Goal: Task Accomplishment & Management: Manage account settings

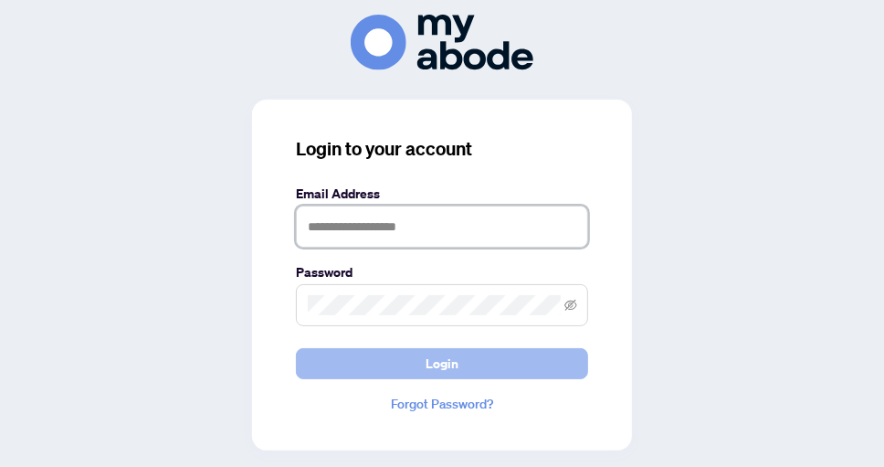
type input "**********"
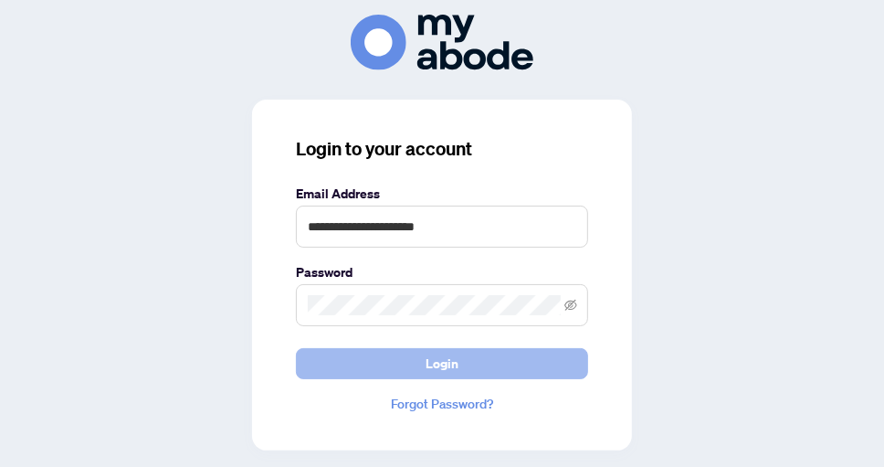
click at [440, 356] on span "Login" at bounding box center [441, 363] width 33 height 29
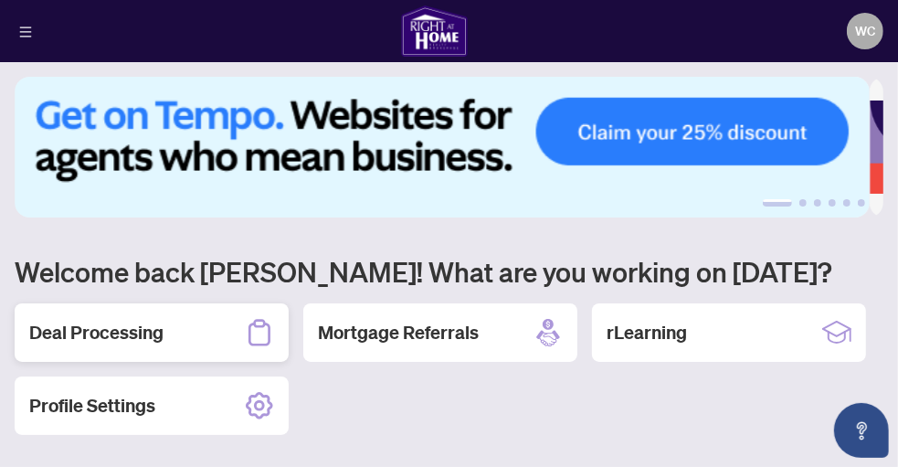
click at [157, 325] on h2 "Deal Processing" at bounding box center [96, 333] width 134 height 26
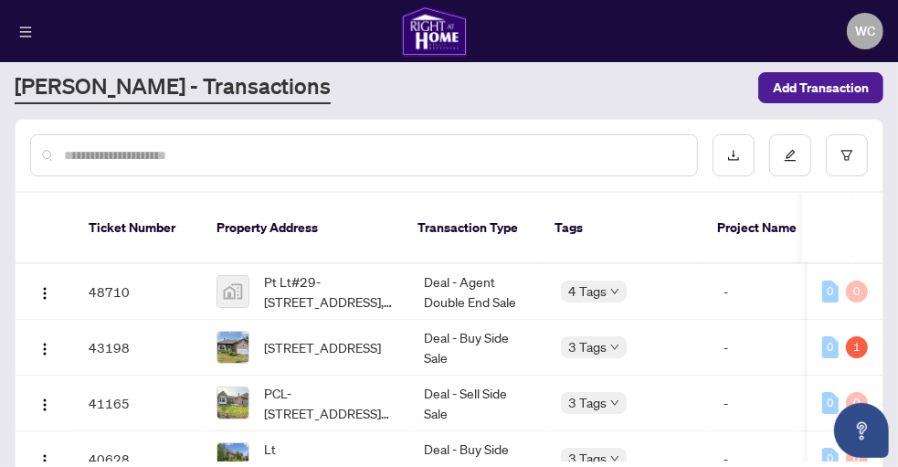
scroll to position [42, 0]
click at [869, 251] on main "Deal Processing [PERSON_NAME] - Transactions Add Transaction Ticket Number Prop…" at bounding box center [449, 233] width 898 height 467
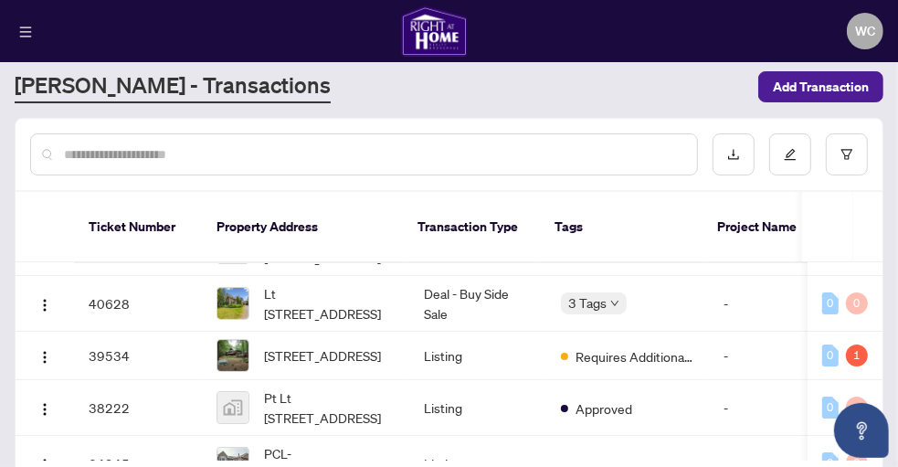
scroll to position [148, 0]
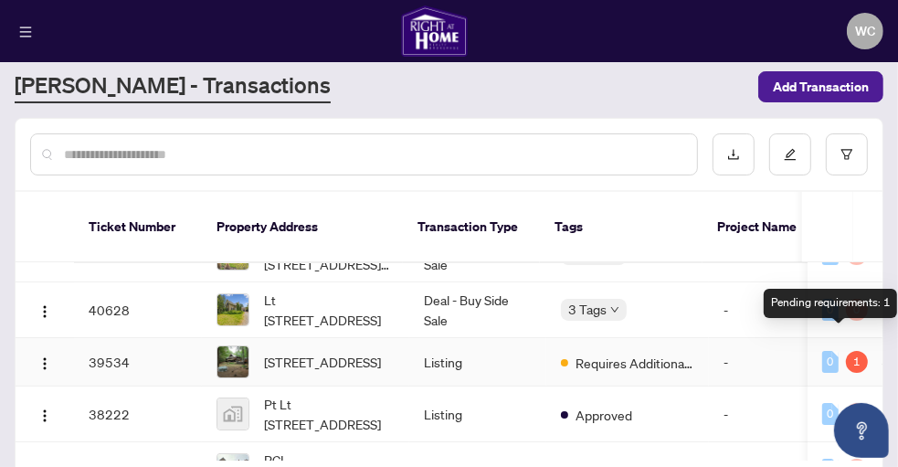
click at [846, 351] on div "1" at bounding box center [857, 362] width 22 height 22
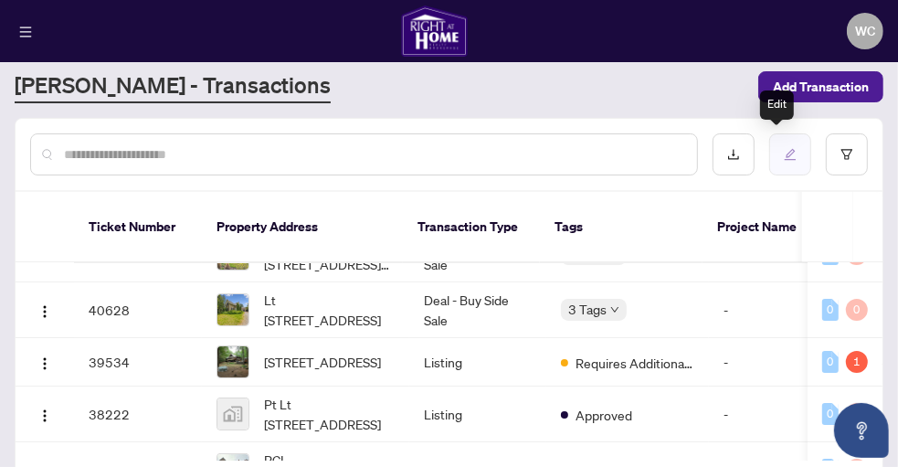
click at [783, 148] on icon "edit" at bounding box center [789, 154] width 13 height 13
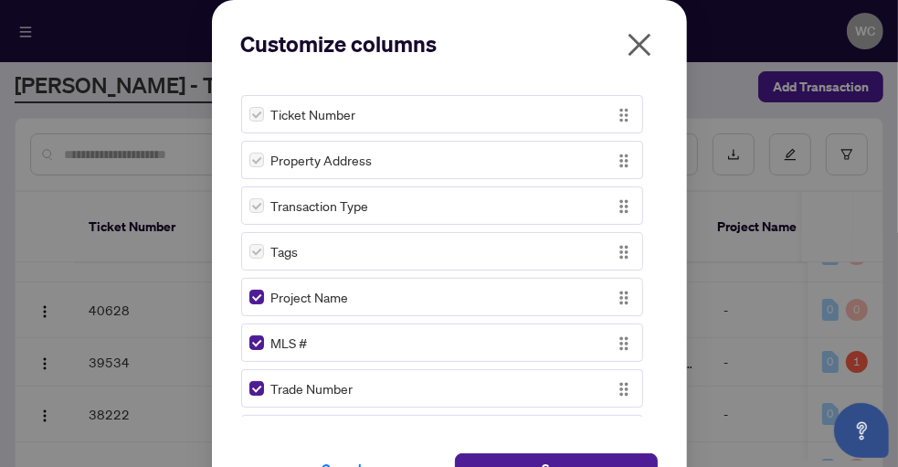
click at [643, 40] on icon "close" at bounding box center [639, 44] width 29 height 29
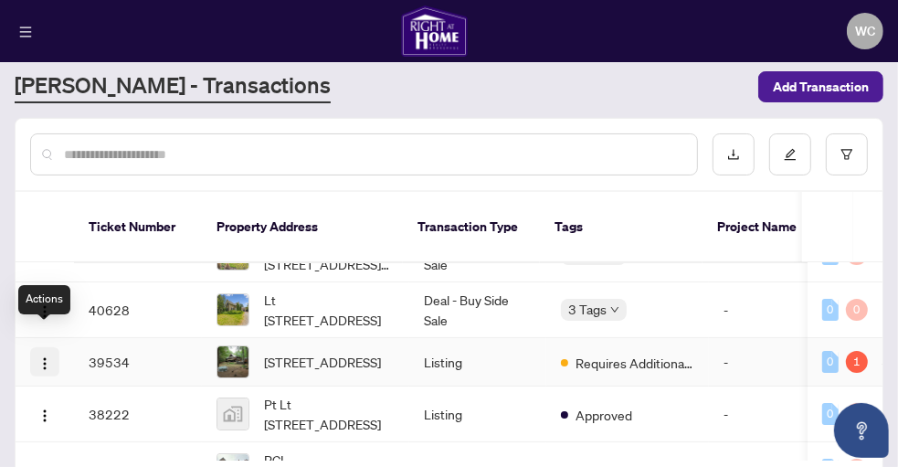
click at [45, 356] on img "button" at bounding box center [44, 363] width 15 height 15
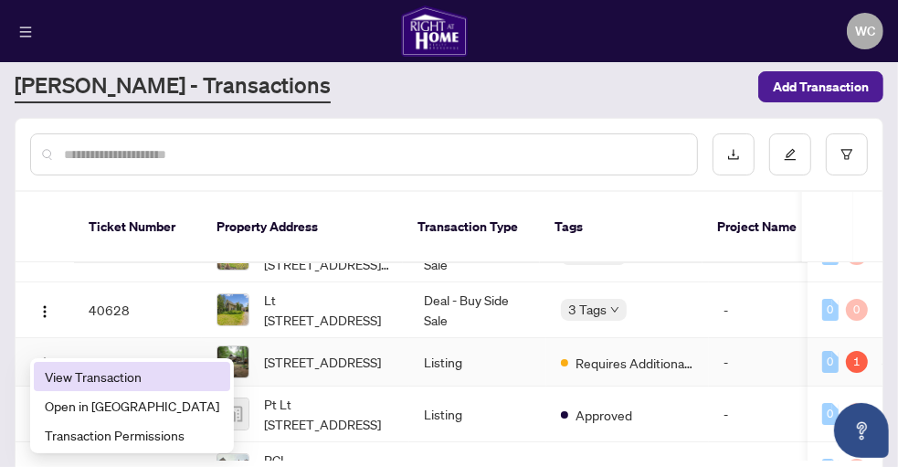
click at [91, 380] on span "View Transaction" at bounding box center [132, 376] width 174 height 20
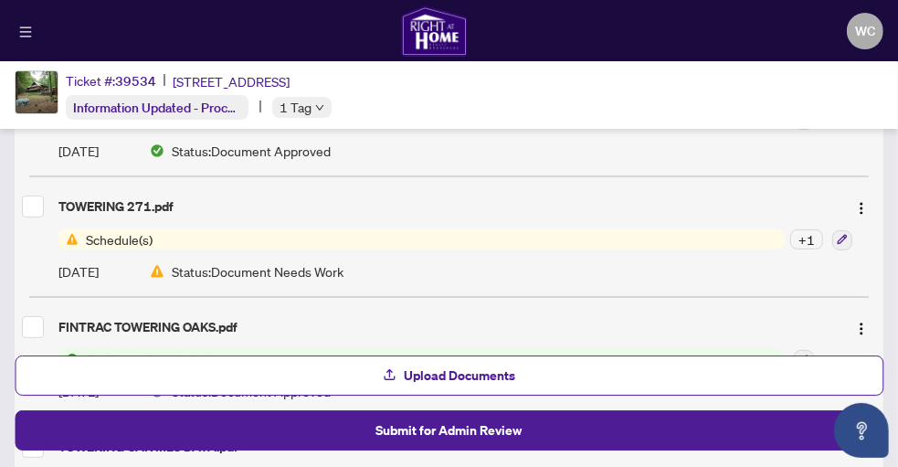
scroll to position [292, 0]
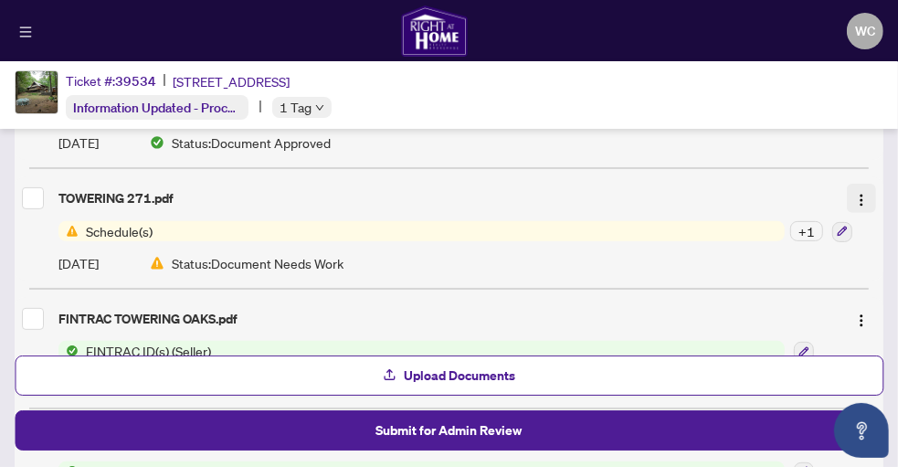
click at [855, 193] on img "button" at bounding box center [861, 200] width 15 height 15
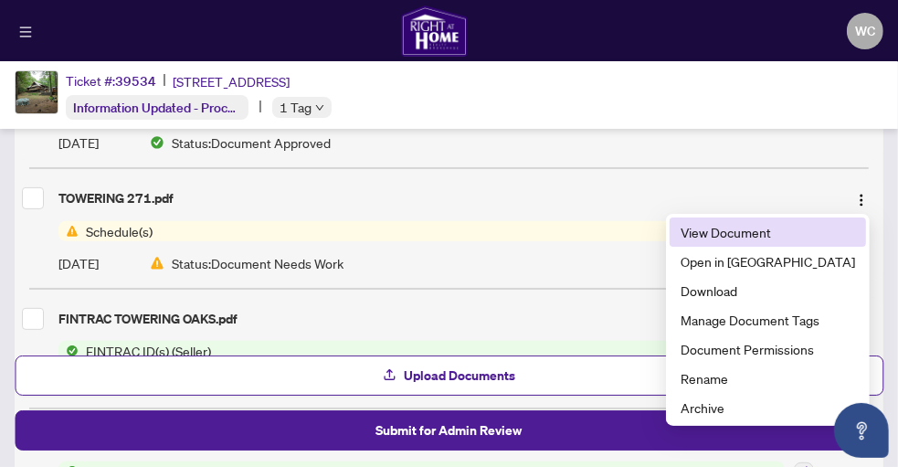
click at [806, 233] on span "View Document" at bounding box center [767, 232] width 174 height 20
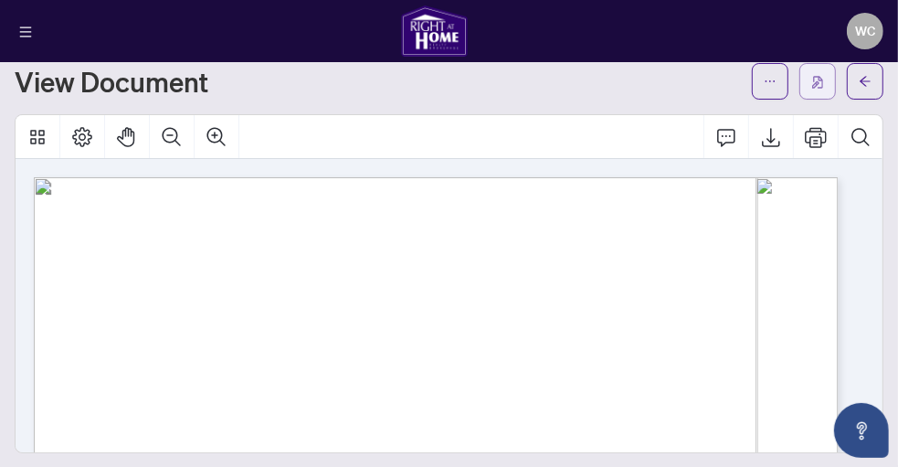
click at [812, 77] on img "button" at bounding box center [817, 82] width 11 height 13
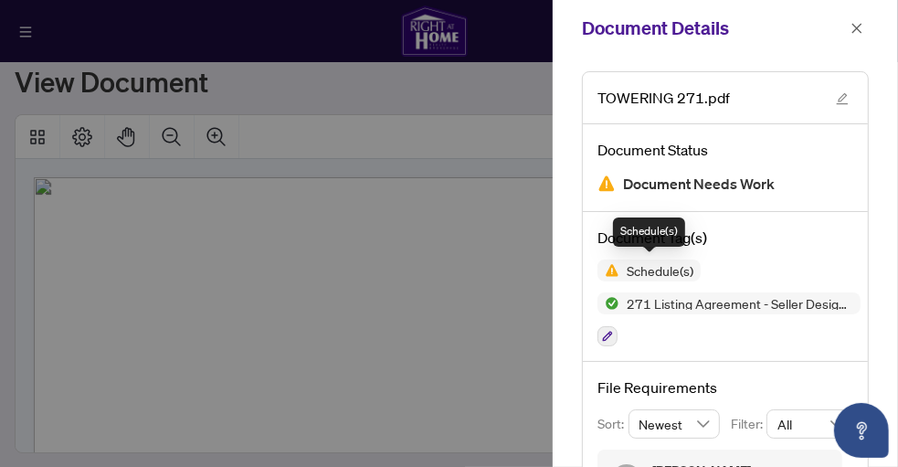
click at [658, 273] on span "Schedule(s)" at bounding box center [659, 270] width 81 height 13
click at [646, 268] on span "Schedule(s)" at bounding box center [659, 270] width 81 height 13
drag, startPoint x: 646, startPoint y: 268, endPoint x: 773, endPoint y: 240, distance: 130.9
click at [773, 240] on h4 "Document Tag(s)" at bounding box center [725, 237] width 256 height 22
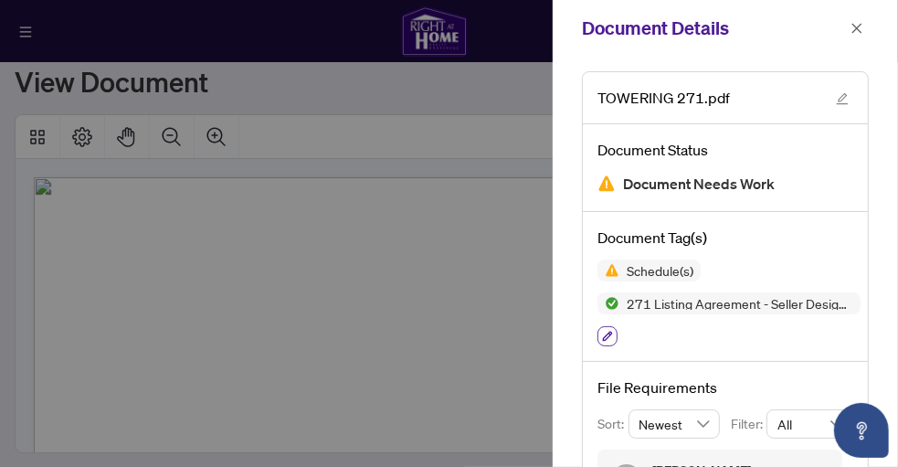
click at [604, 335] on icon "button" at bounding box center [608, 336] width 10 height 10
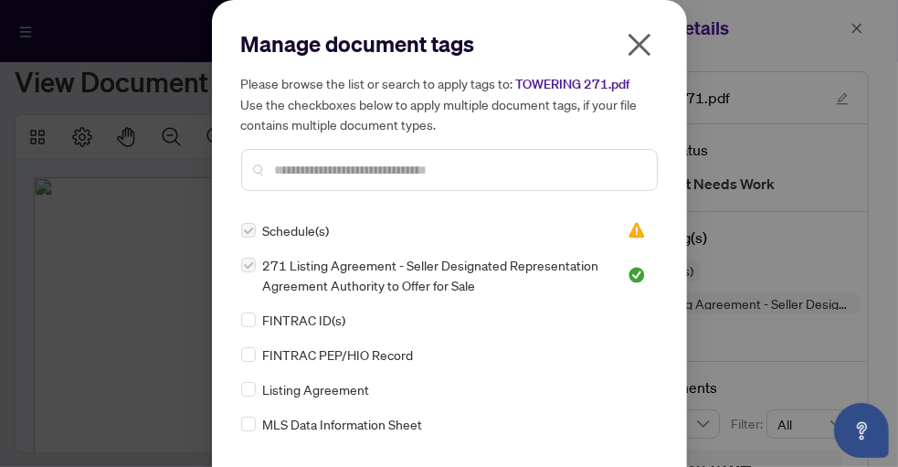
click at [635, 38] on icon "close" at bounding box center [639, 44] width 29 height 29
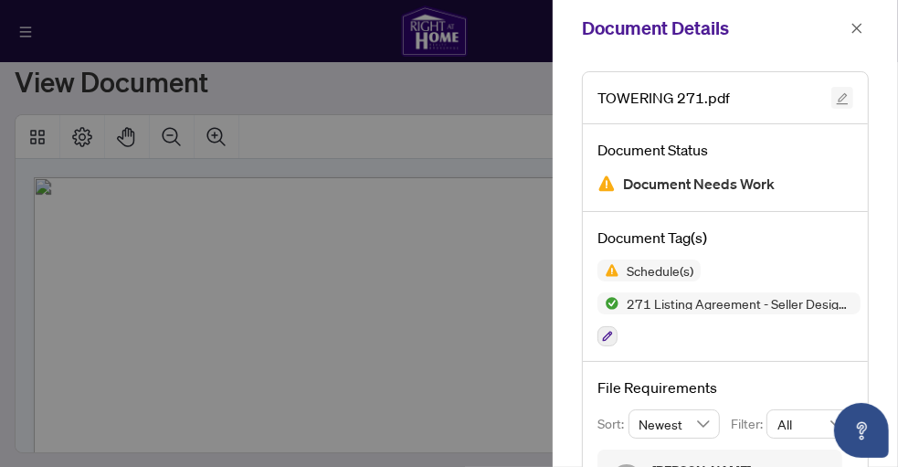
click at [838, 95] on icon "edit" at bounding box center [841, 98] width 13 height 13
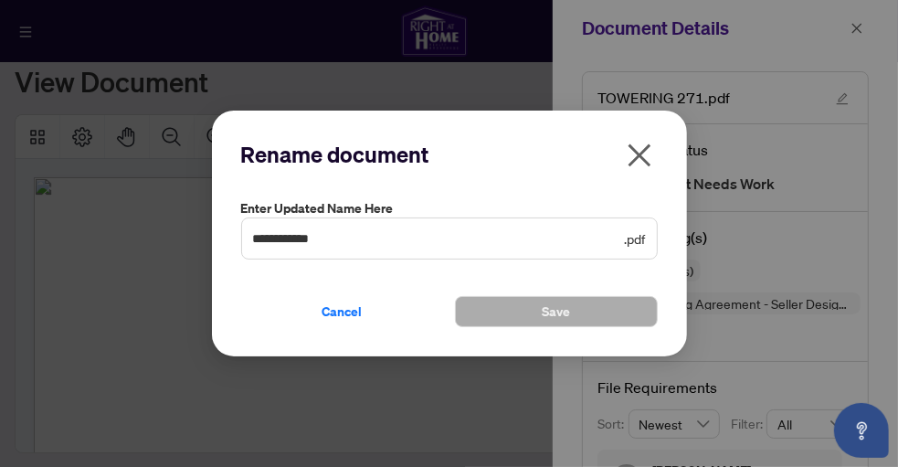
click at [638, 158] on icon "close" at bounding box center [639, 155] width 29 height 29
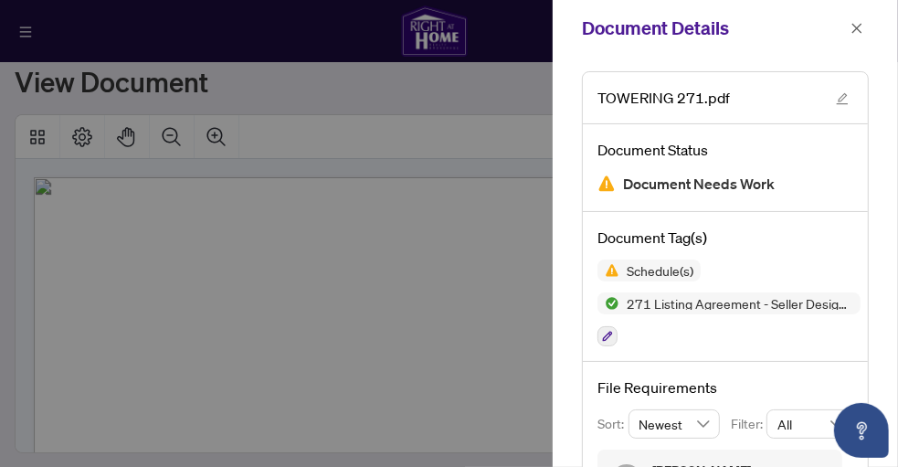
click at [677, 184] on span "Document Needs Work" at bounding box center [699, 184] width 152 height 25
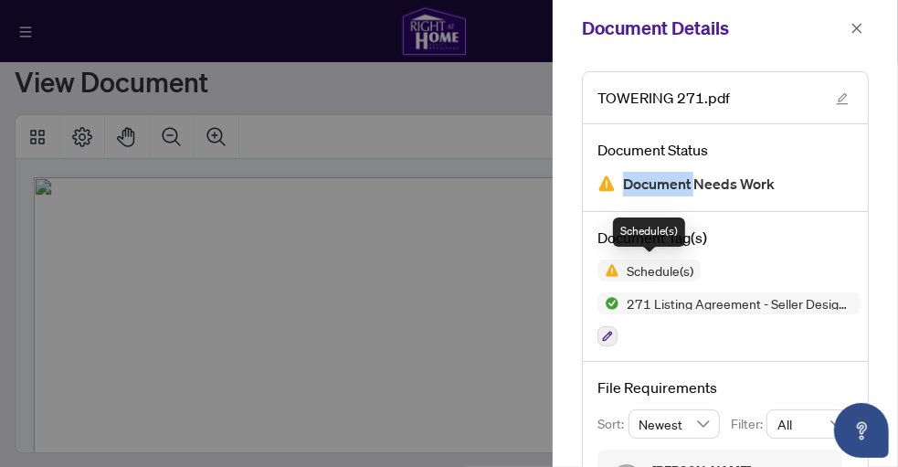
click at [612, 268] on img at bounding box center [608, 270] width 22 height 22
click at [656, 267] on span "Schedule(s)" at bounding box center [659, 270] width 81 height 13
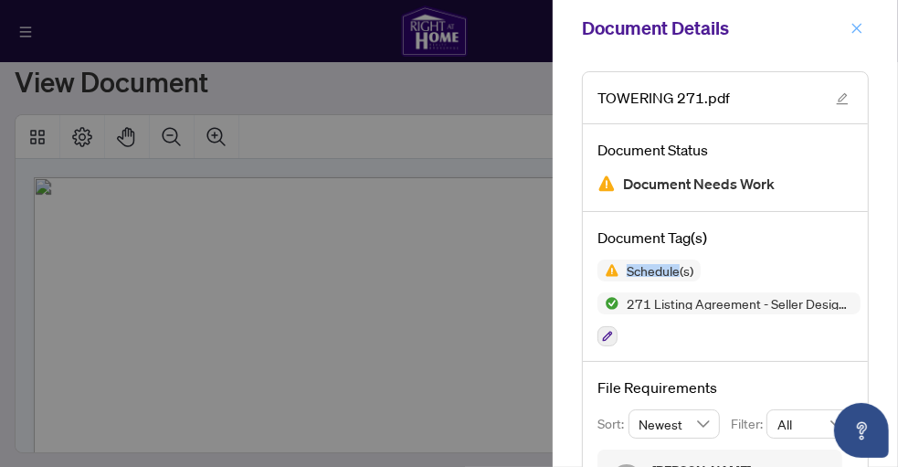
click at [854, 31] on icon "close" at bounding box center [857, 28] width 10 height 10
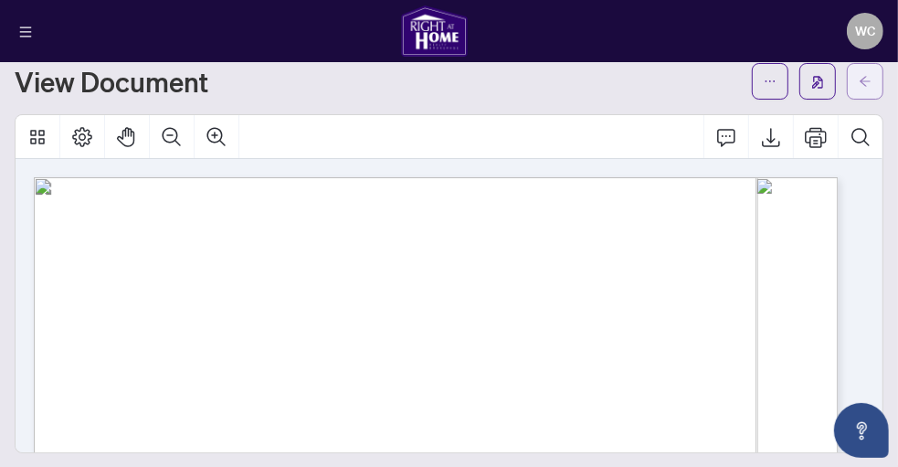
click at [858, 82] on icon "arrow-left" at bounding box center [864, 81] width 13 height 13
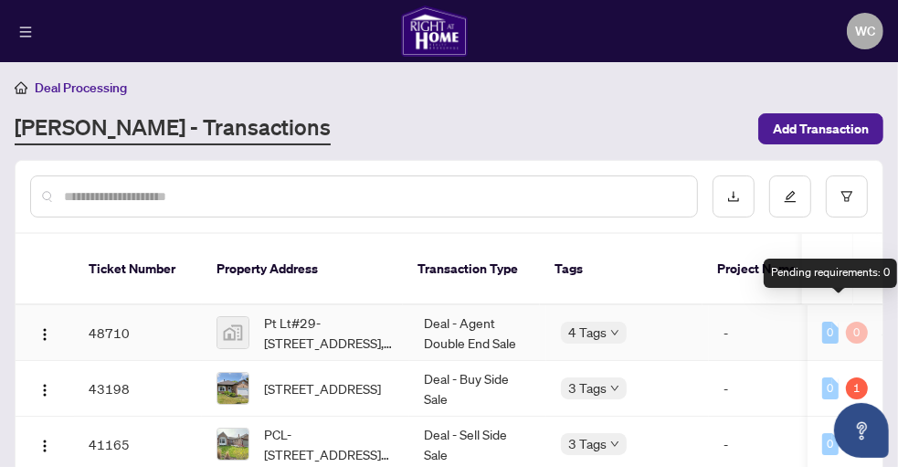
click at [846, 321] on div "0" at bounding box center [857, 332] width 22 height 22
click at [822, 321] on div "0" at bounding box center [830, 332] width 16 height 22
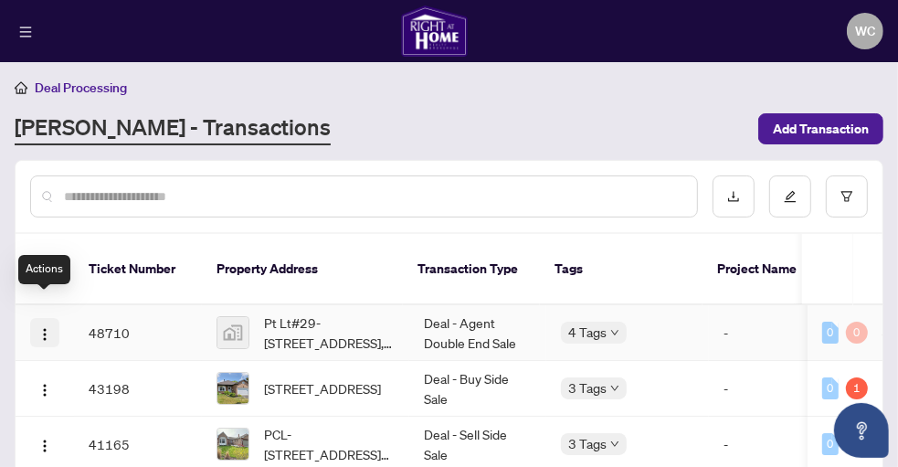
click at [41, 327] on img "button" at bounding box center [44, 334] width 15 height 15
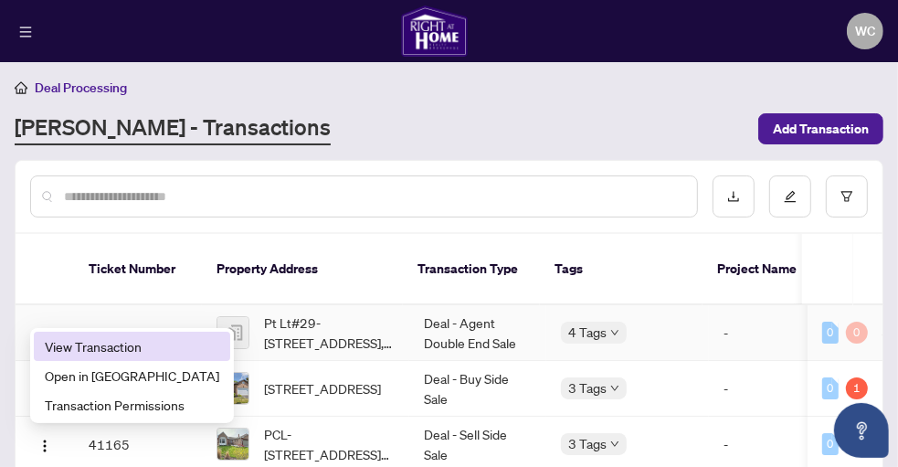
click at [105, 348] on span "View Transaction" at bounding box center [132, 346] width 174 height 20
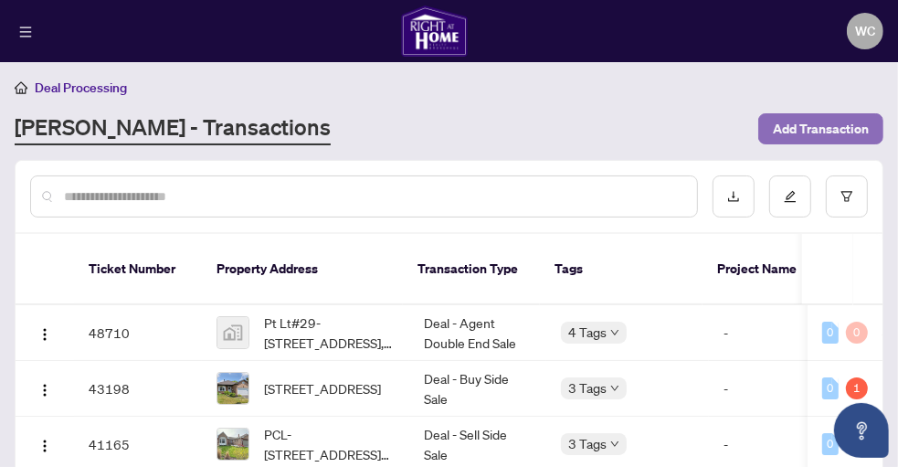
click at [804, 126] on span "Add Transaction" at bounding box center [820, 128] width 96 height 29
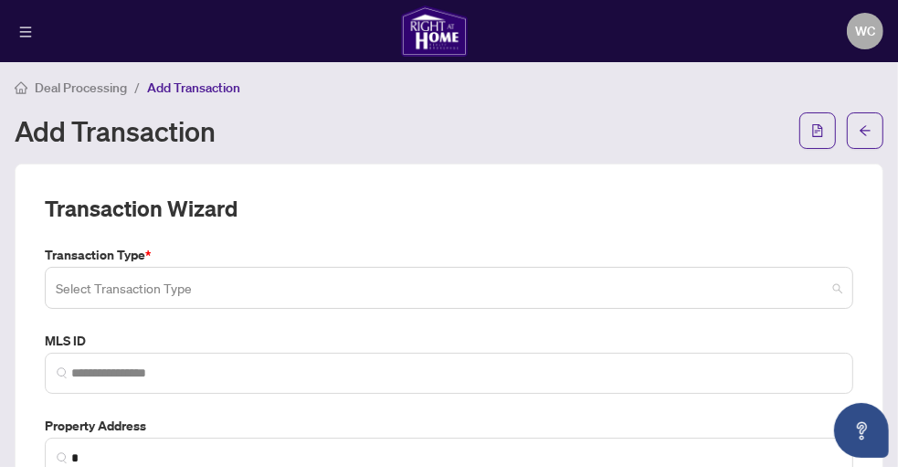
click at [821, 289] on span at bounding box center [449, 287] width 786 height 35
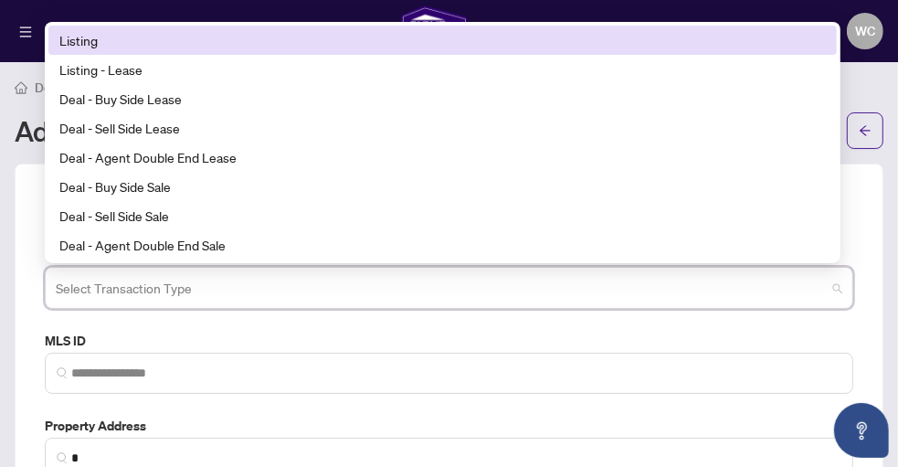
click at [747, 33] on div "Listing" at bounding box center [442, 40] width 766 height 20
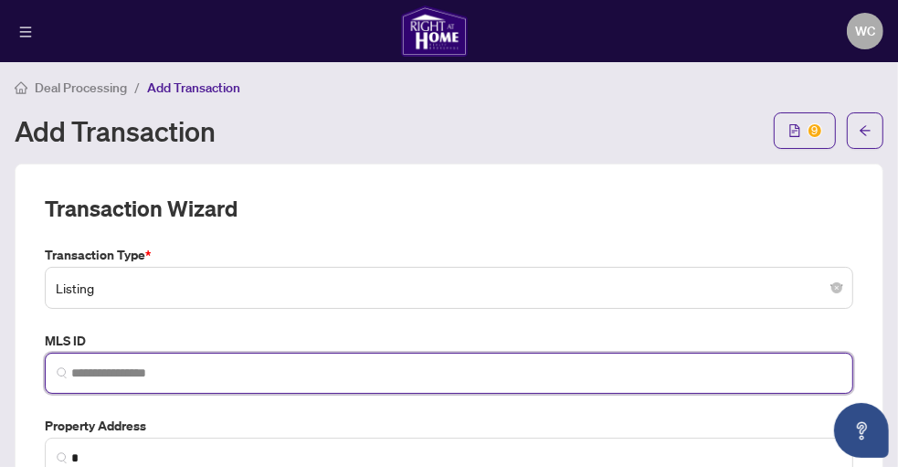
click at [72, 373] on input "search" at bounding box center [456, 372] width 770 height 19
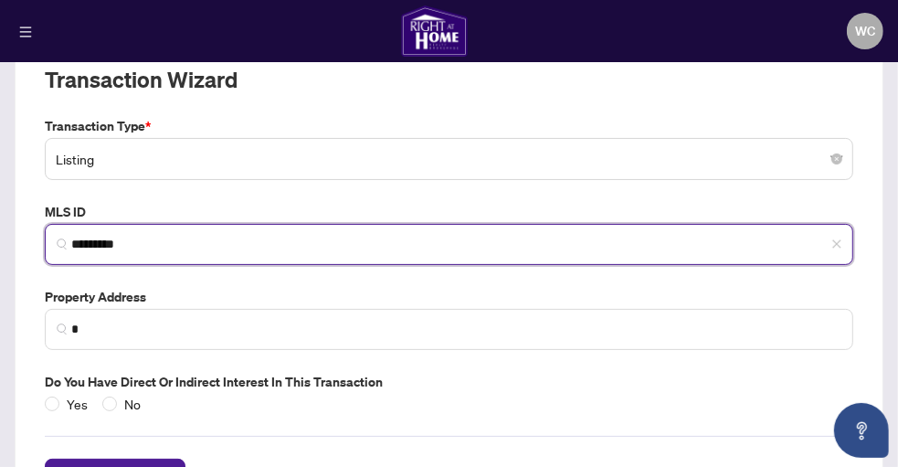
scroll to position [133, 0]
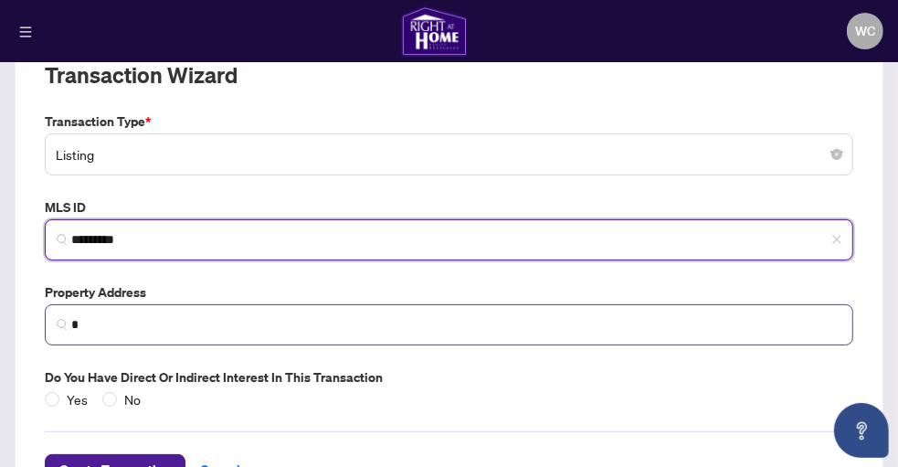
type input "*********"
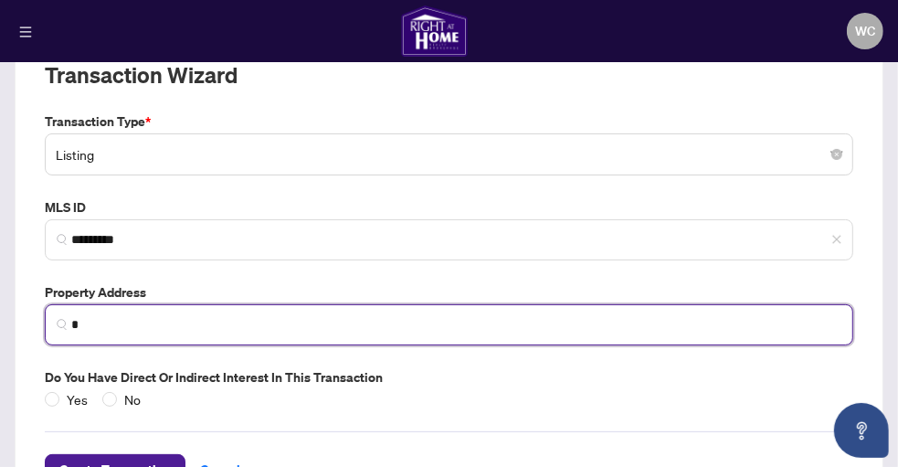
click at [92, 316] on input "*" at bounding box center [456, 324] width 770 height 19
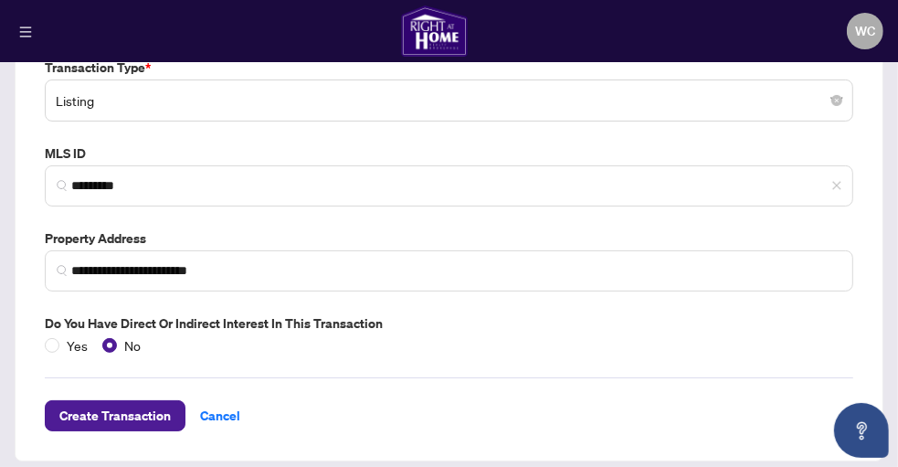
scroll to position [191, 0]
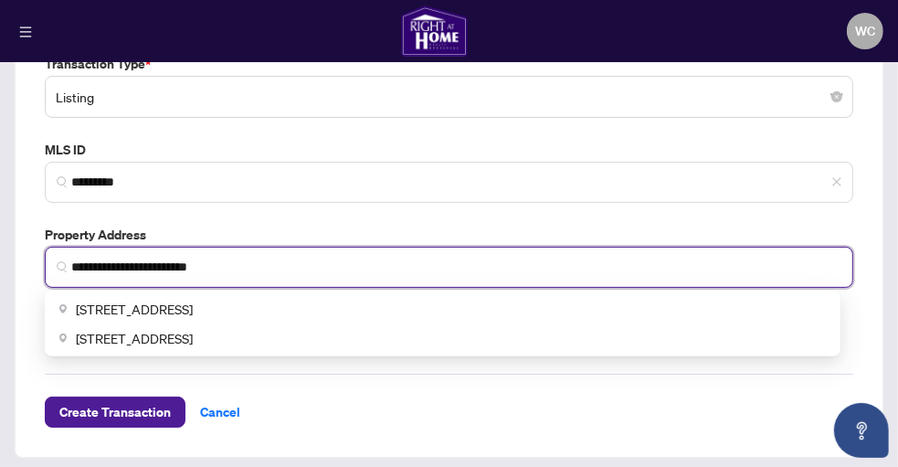
click at [217, 265] on input "**********" at bounding box center [456, 266] width 770 height 19
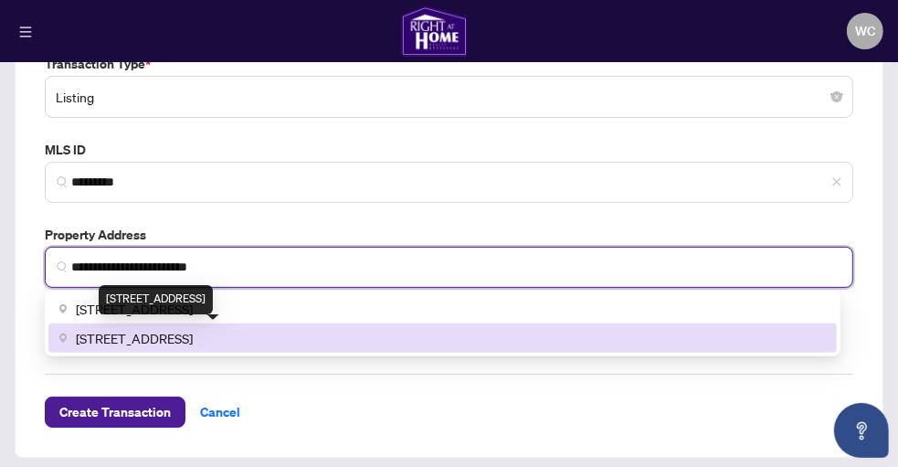
click at [193, 334] on span "[STREET_ADDRESS]" at bounding box center [134, 338] width 117 height 20
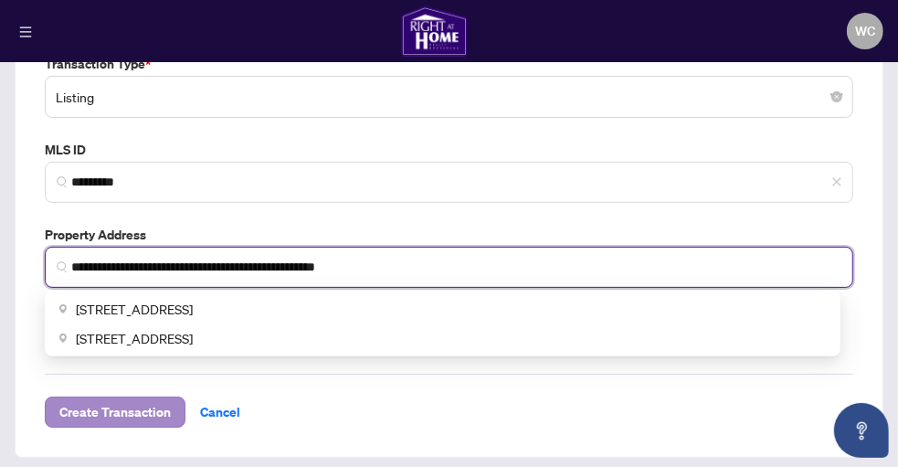
type input "**********"
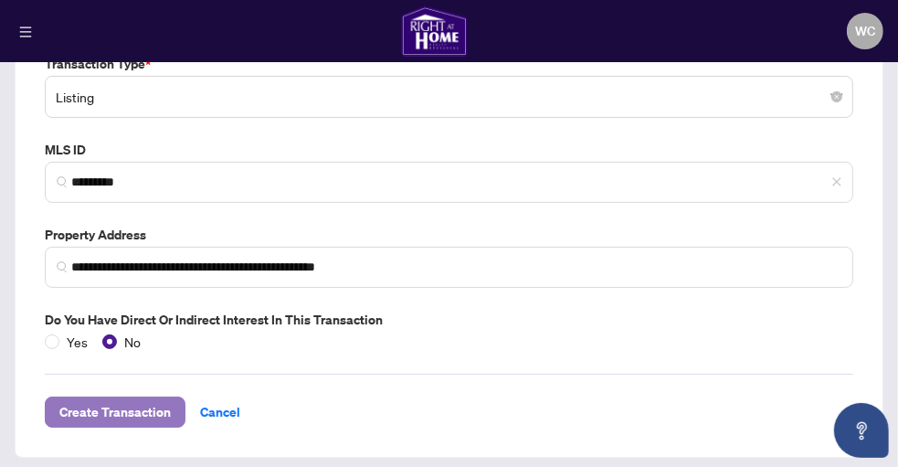
click at [113, 407] on span "Create Transaction" at bounding box center [114, 411] width 111 height 29
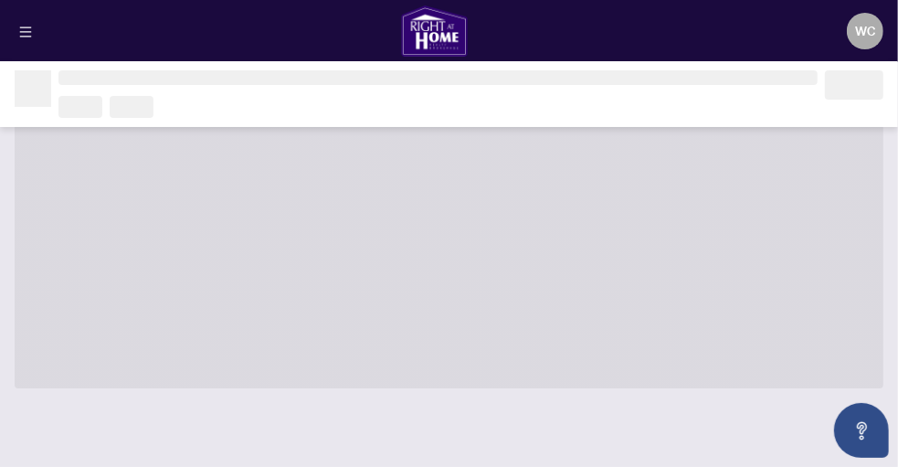
scroll to position [154, 0]
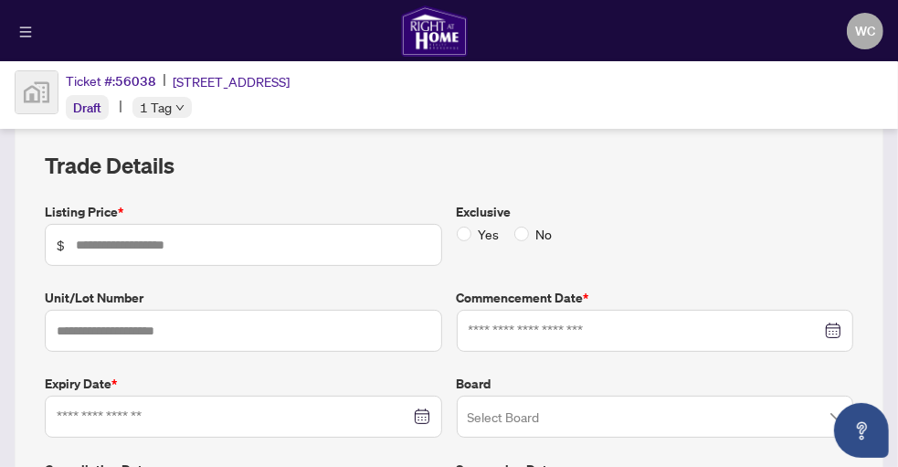
click at [72, 242] on span "$" at bounding box center [243, 245] width 397 height 42
type input "********"
click at [57, 321] on input "text" at bounding box center [243, 331] width 397 height 42
click at [823, 320] on div at bounding box center [654, 330] width 373 height 20
type input "********"
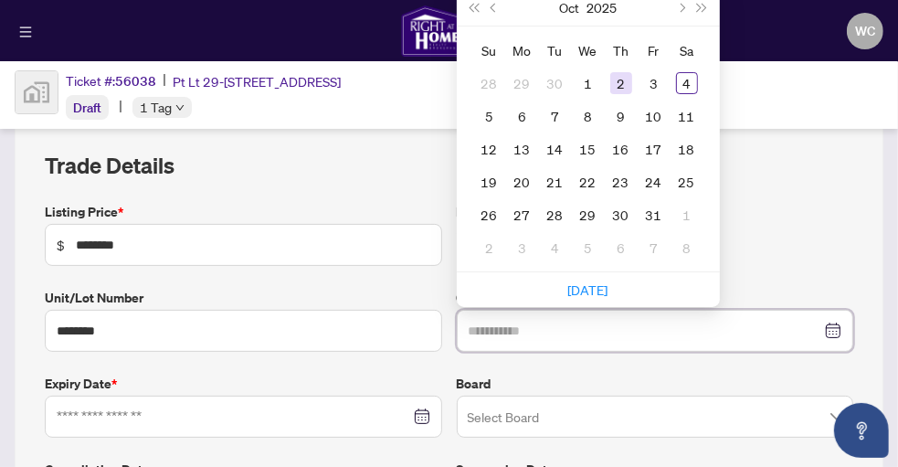
type input "**********"
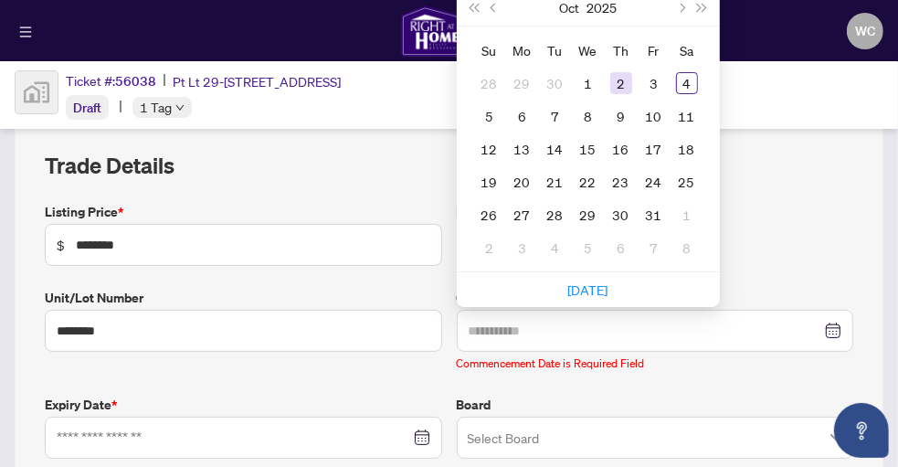
click at [614, 82] on div "2" at bounding box center [621, 83] width 22 height 22
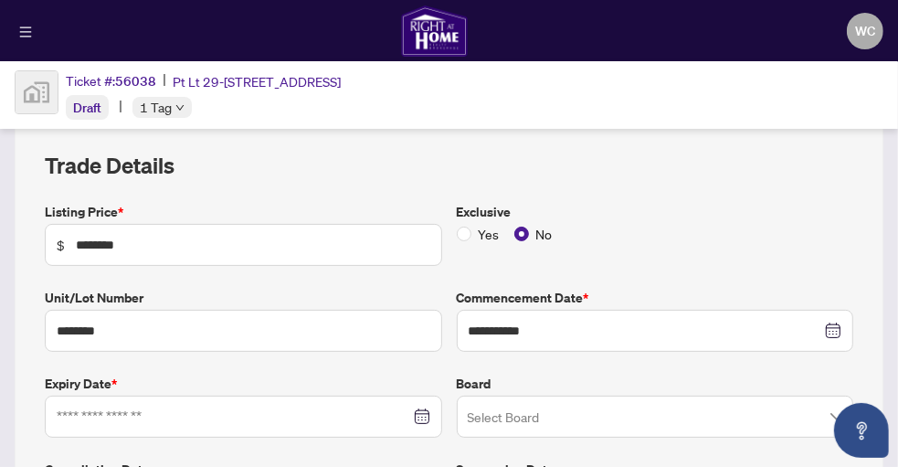
click at [412, 412] on div at bounding box center [243, 416] width 373 height 20
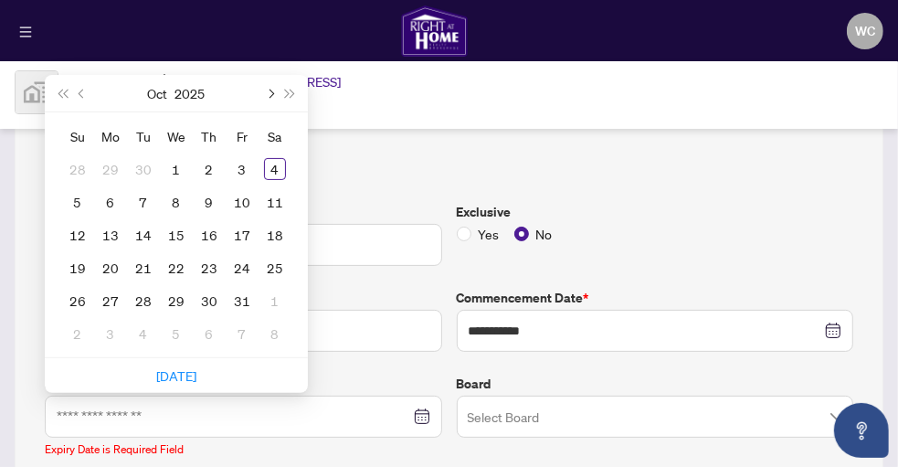
click at [271, 89] on span "Next month (PageDown)" at bounding box center [269, 93] width 9 height 9
type input "**********"
click at [205, 162] on div "4" at bounding box center [209, 169] width 22 height 22
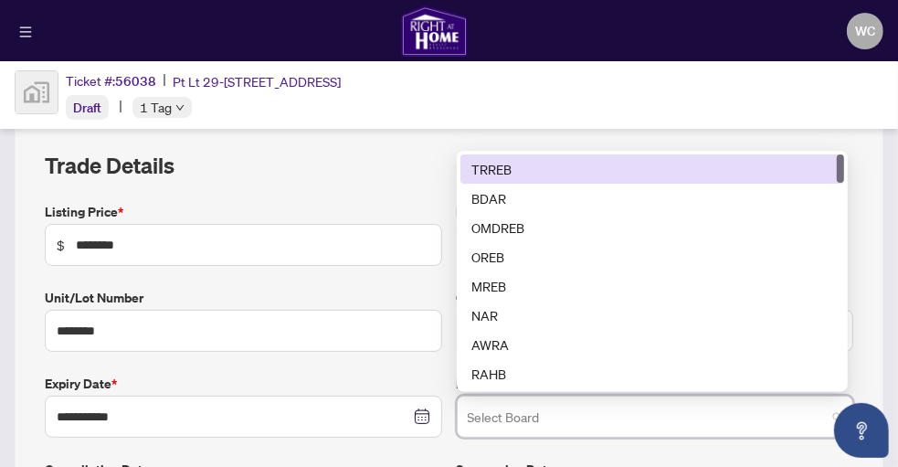
click at [470, 406] on input "search" at bounding box center [646, 419] width 359 height 40
click at [494, 174] on div "TRREB" at bounding box center [651, 168] width 383 height 29
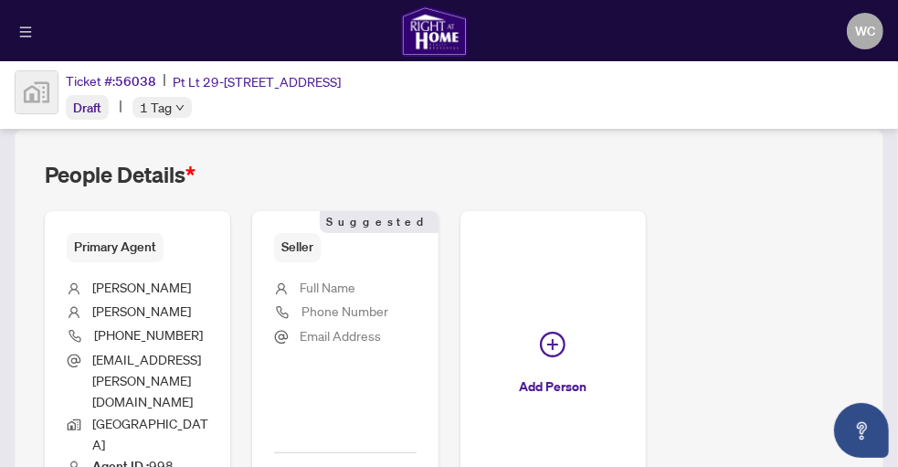
scroll to position [629, 0]
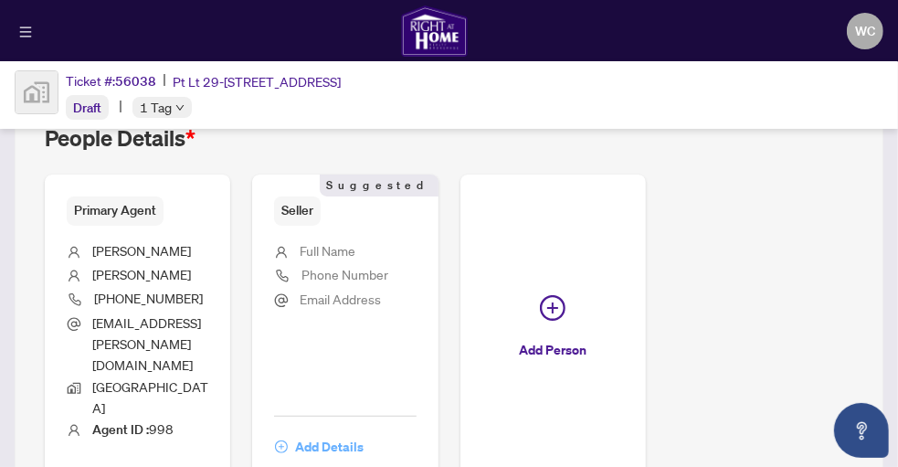
click at [363, 432] on span "Add Details" at bounding box center [329, 446] width 68 height 29
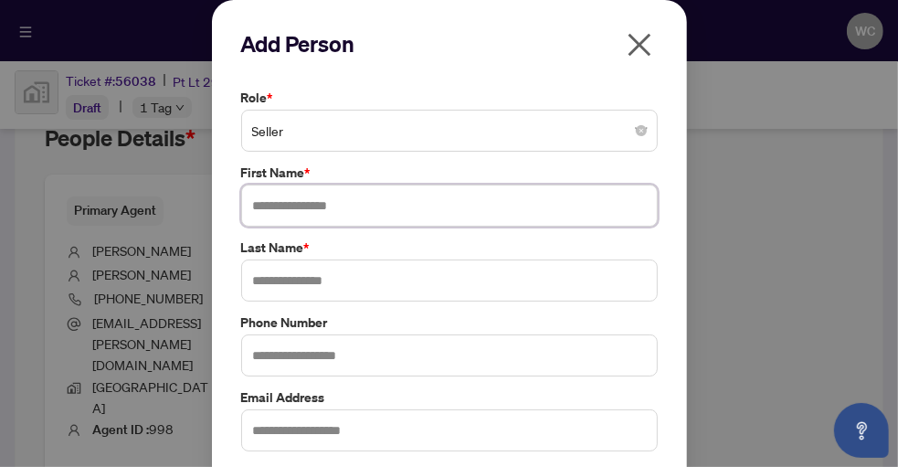
click at [257, 211] on input "text" at bounding box center [449, 205] width 416 height 42
type input "*********"
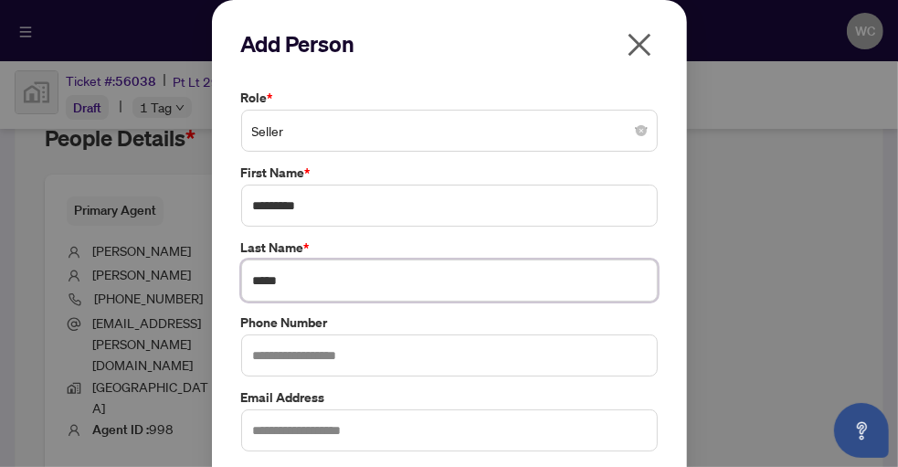
type input "*****"
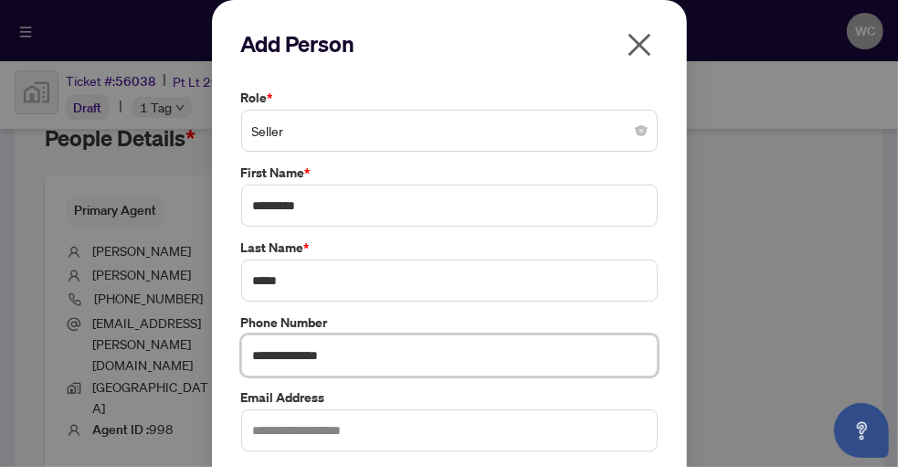
type input "**********"
click at [247, 427] on input "text" at bounding box center [449, 430] width 416 height 42
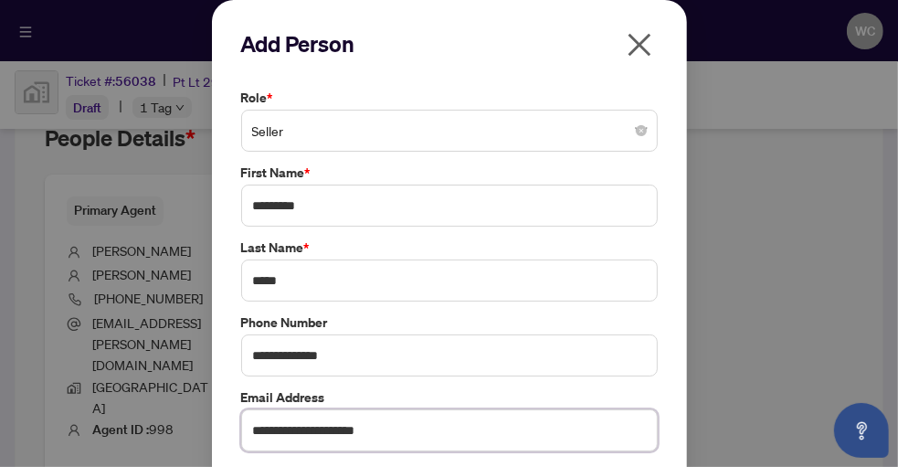
type input "**********"
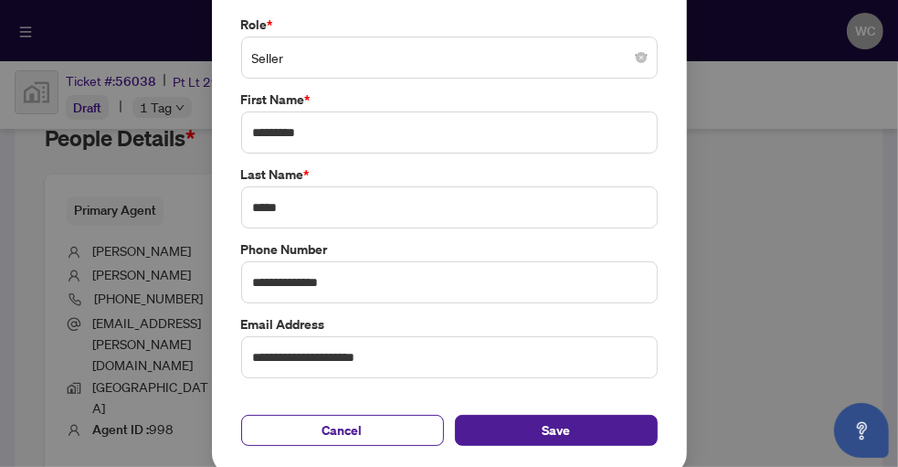
scroll to position [76, 0]
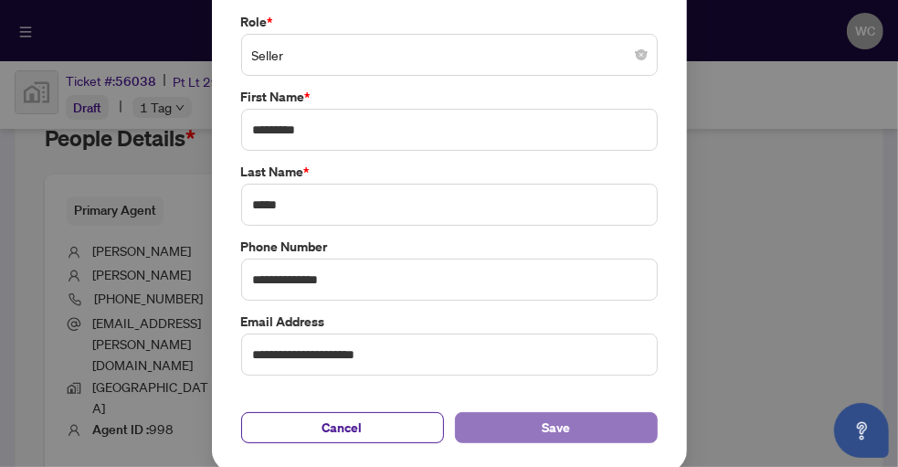
click at [563, 422] on button "Save" at bounding box center [556, 427] width 203 height 31
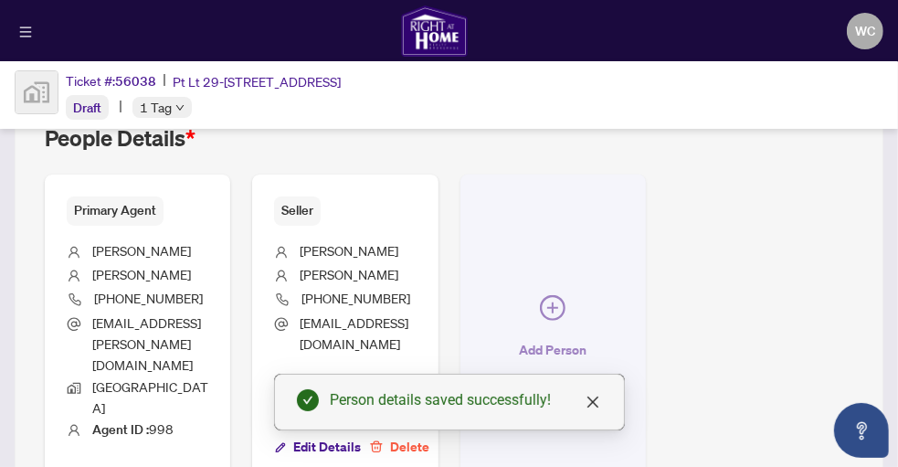
click at [558, 302] on icon "plus-circle" at bounding box center [552, 307] width 11 height 11
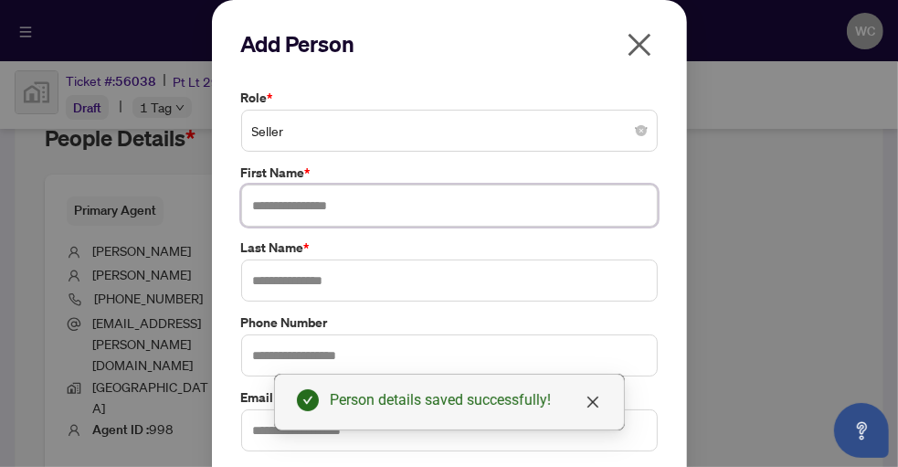
click at [246, 205] on input "text" at bounding box center [449, 205] width 416 height 42
type input "****"
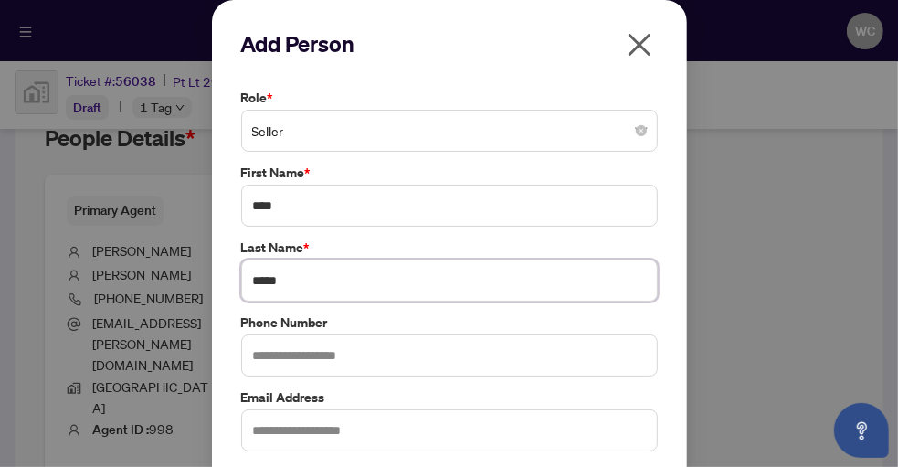
type input "*****"
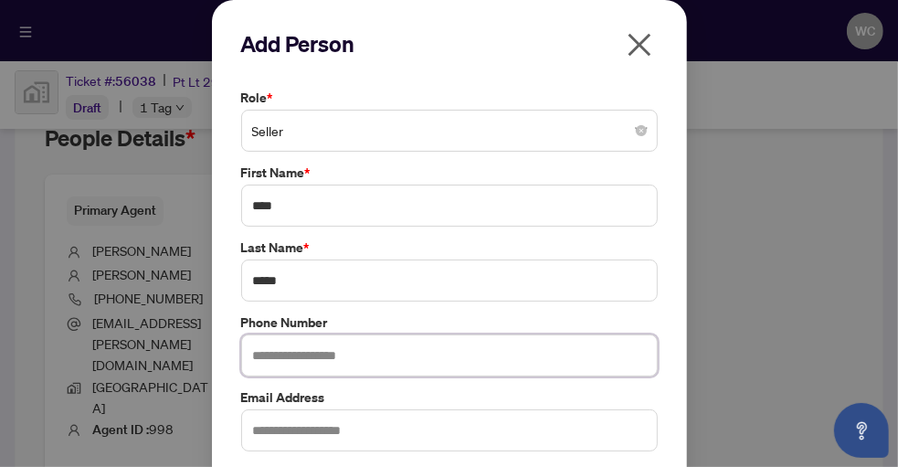
click at [247, 350] on input "text" at bounding box center [449, 355] width 416 height 42
type input "**********"
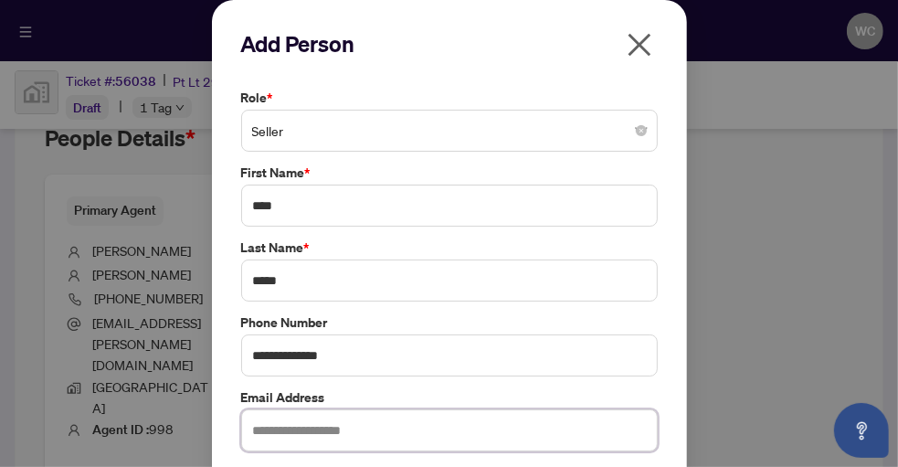
click at [266, 426] on input "text" at bounding box center [449, 430] width 416 height 42
type input "**********"
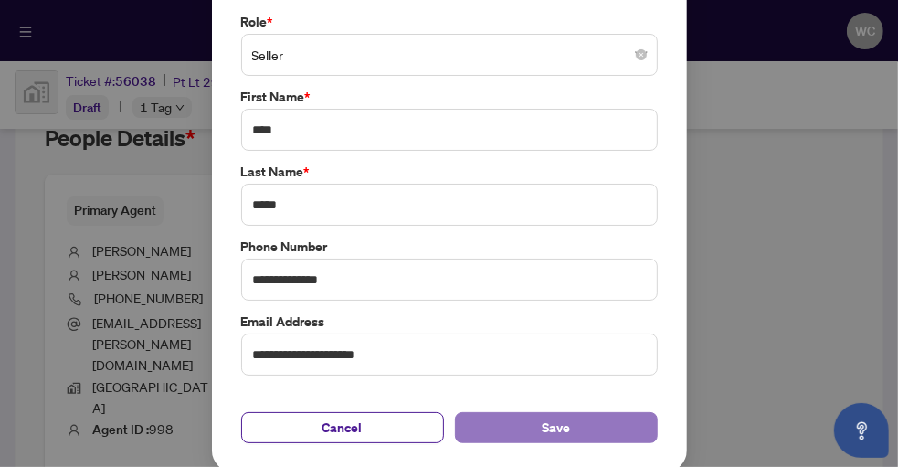
click at [596, 423] on button "Save" at bounding box center [556, 427] width 203 height 31
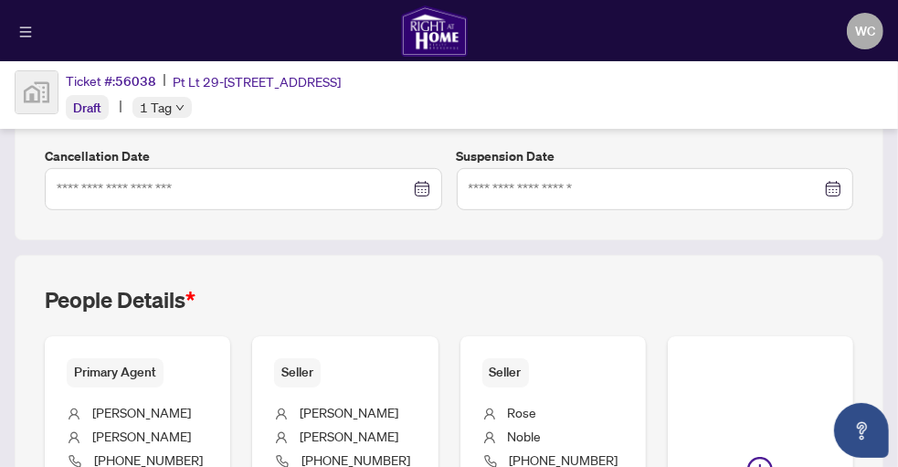
scroll to position [58, 0]
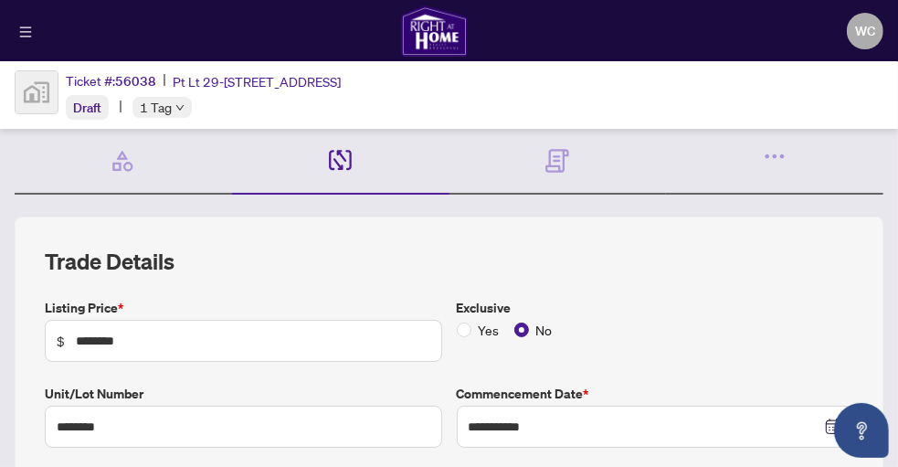
click at [333, 161] on icon at bounding box center [340, 160] width 23 height 21
click at [332, 152] on icon at bounding box center [340, 160] width 23 height 21
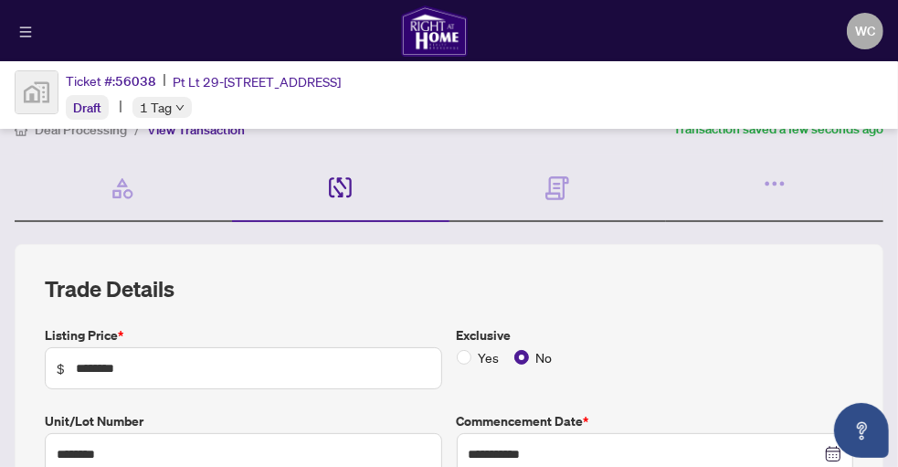
scroll to position [0, 0]
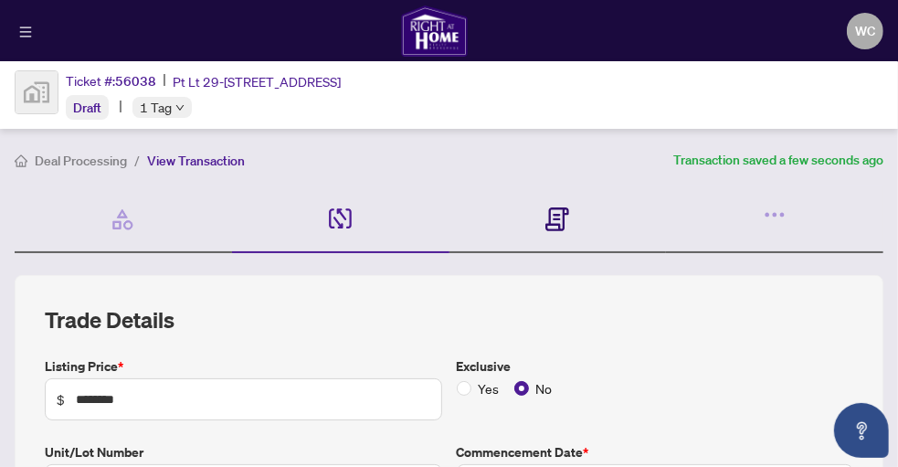
click at [553, 217] on icon at bounding box center [556, 218] width 7 height 2
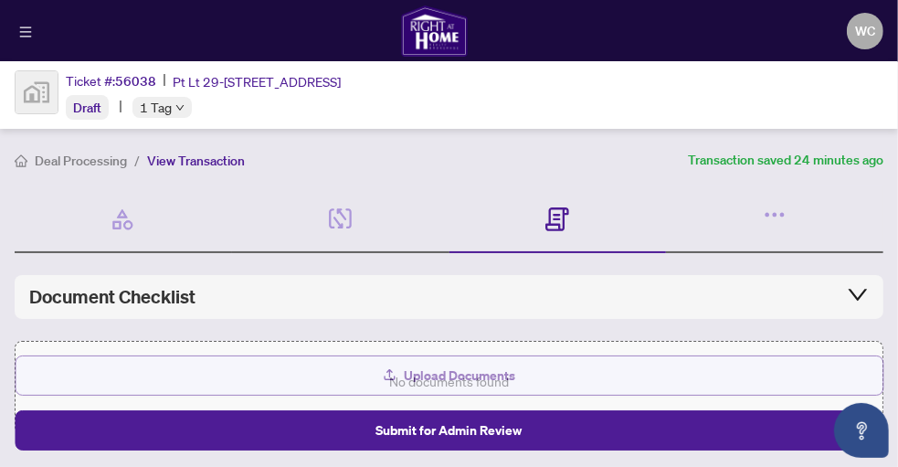
click at [433, 382] on span "Upload Documents" at bounding box center [459, 375] width 111 height 29
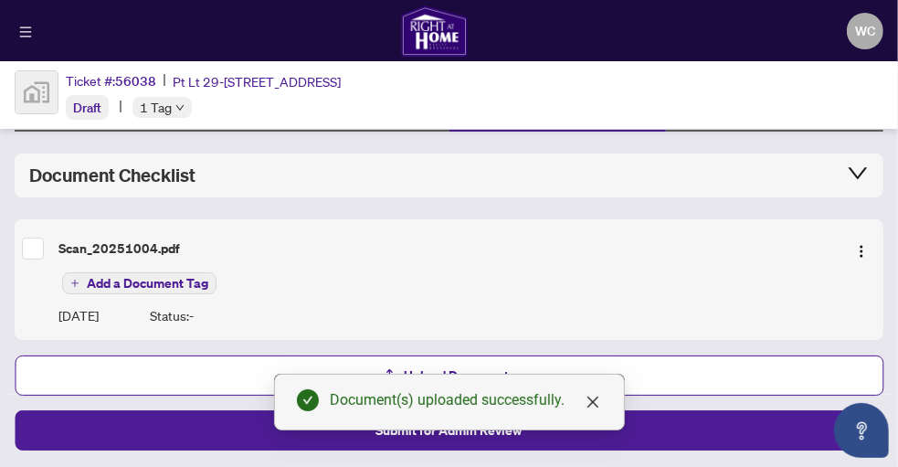
scroll to position [124, 0]
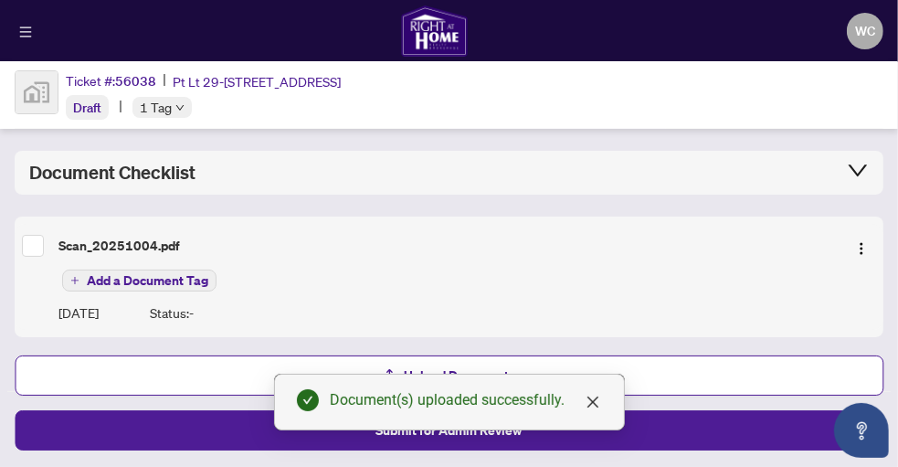
click at [169, 279] on span "Add a Document Tag" at bounding box center [147, 280] width 121 height 13
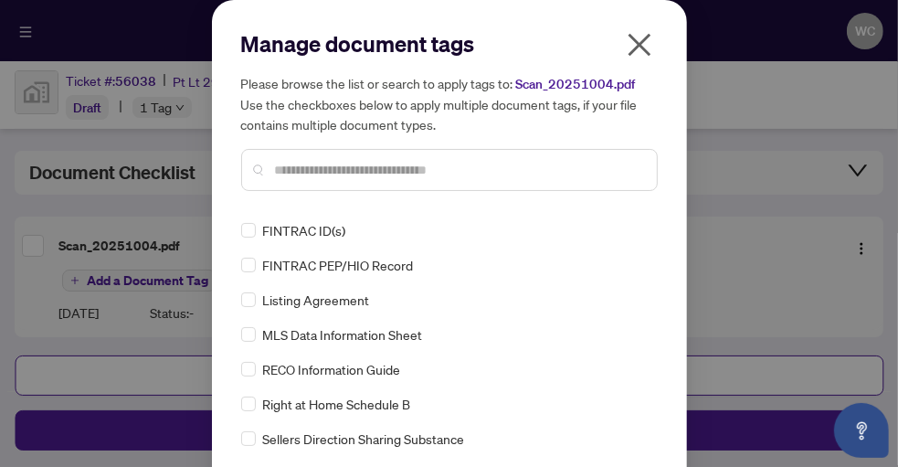
click at [275, 166] on input "text" at bounding box center [458, 170] width 367 height 20
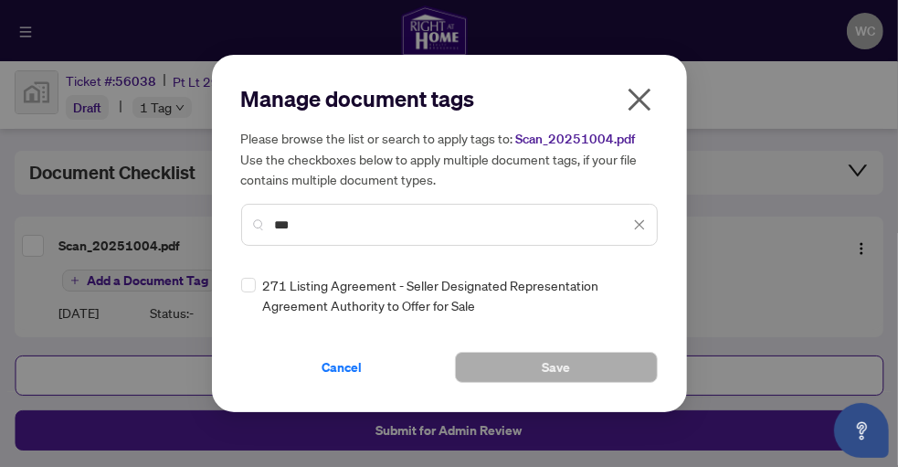
click at [309, 228] on input "***" at bounding box center [452, 225] width 354 height 20
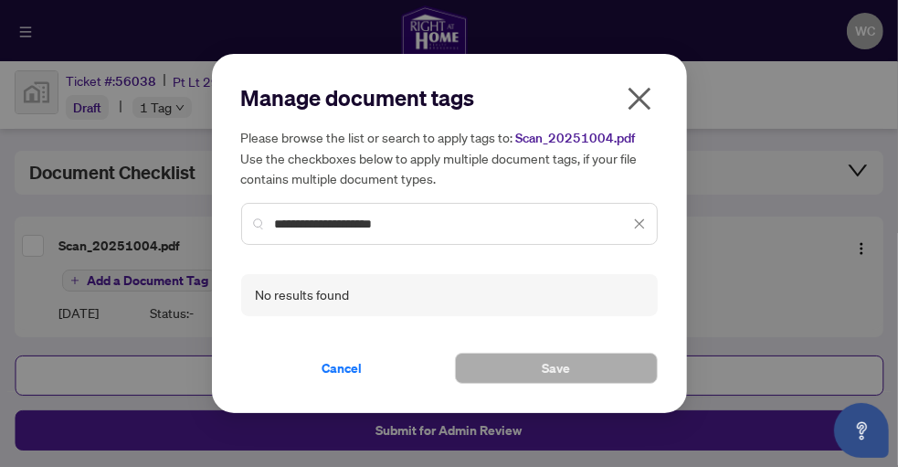
click at [296, 225] on input "**********" at bounding box center [452, 224] width 354 height 20
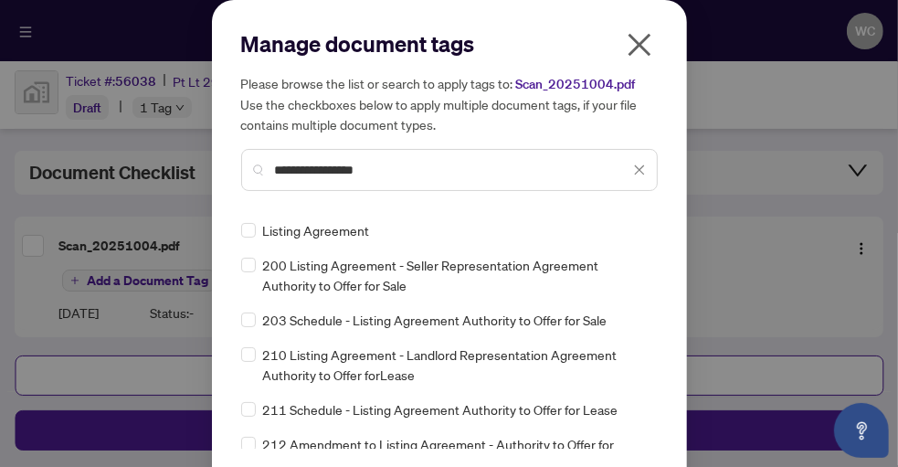
type input "**********"
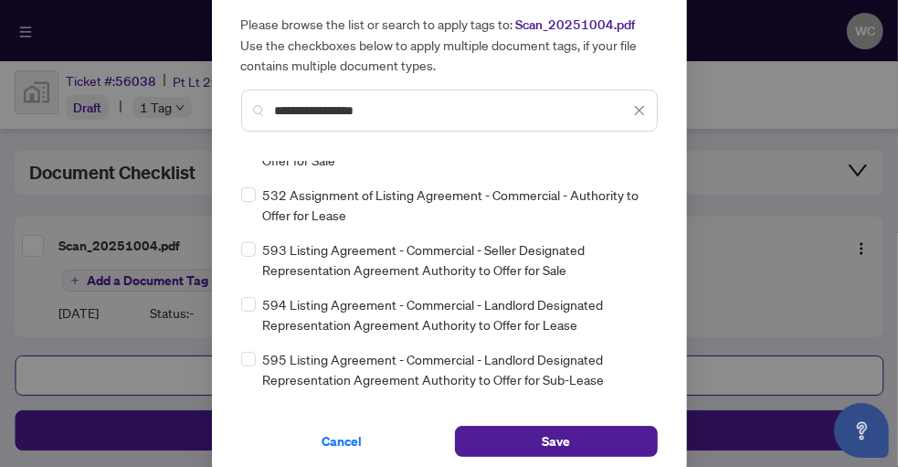
scroll to position [73, 0]
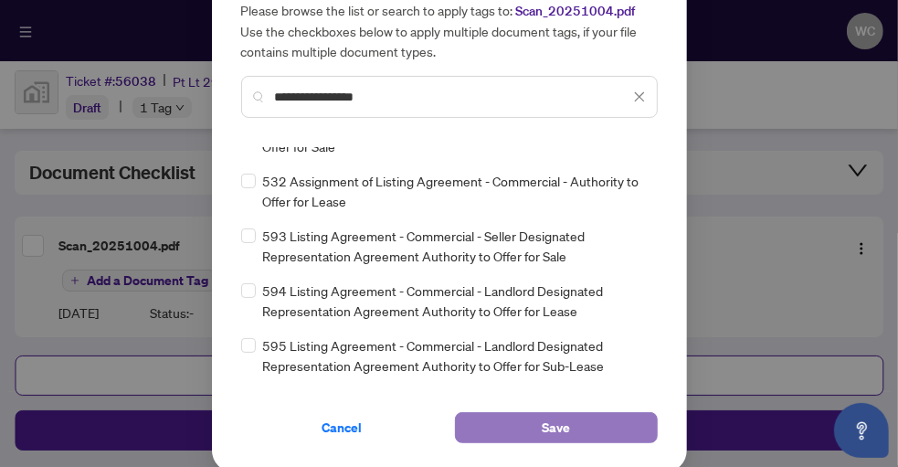
click at [549, 426] on span "Save" at bounding box center [555, 427] width 28 height 29
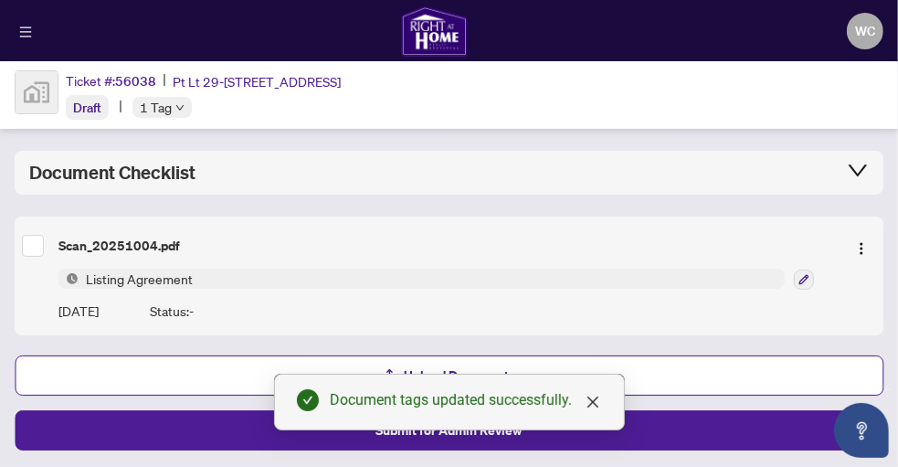
scroll to position [122, 0]
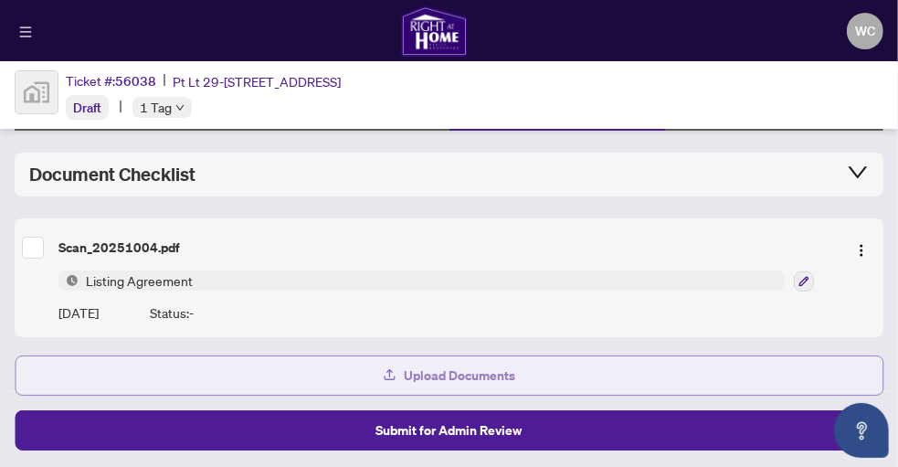
click at [430, 373] on span "Upload Documents" at bounding box center [459, 375] width 111 height 29
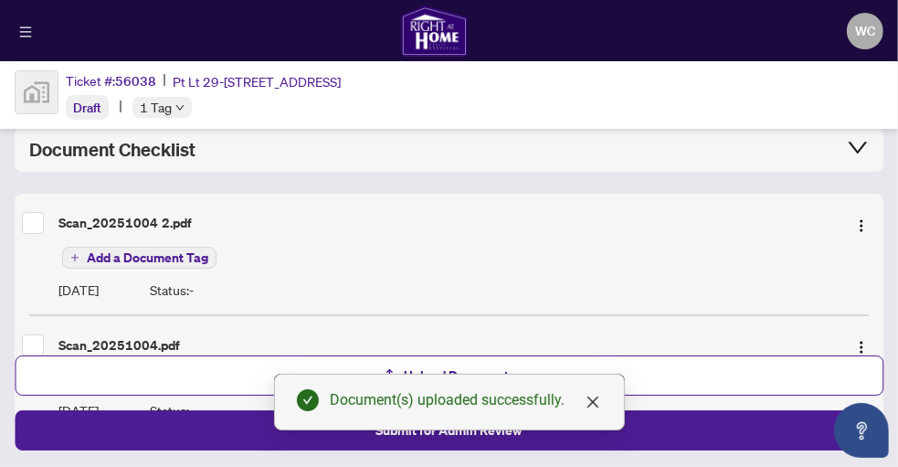
scroll to position [159, 0]
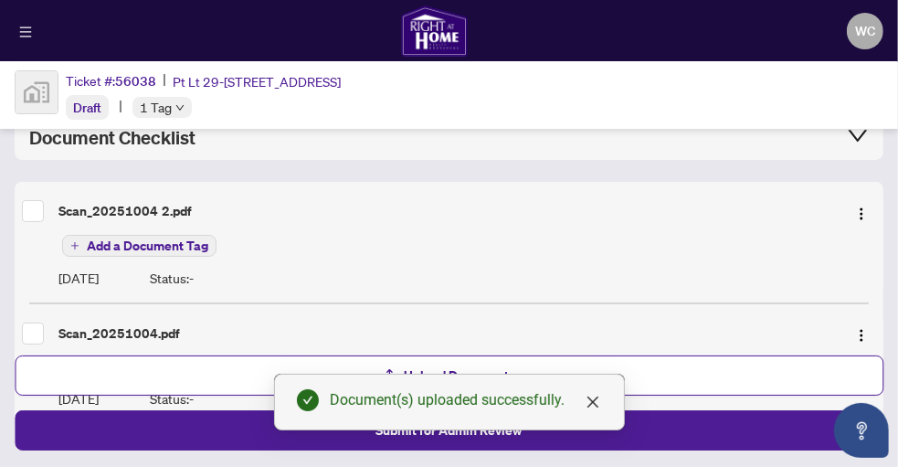
click at [177, 242] on span "Add a Document Tag" at bounding box center [147, 245] width 121 height 13
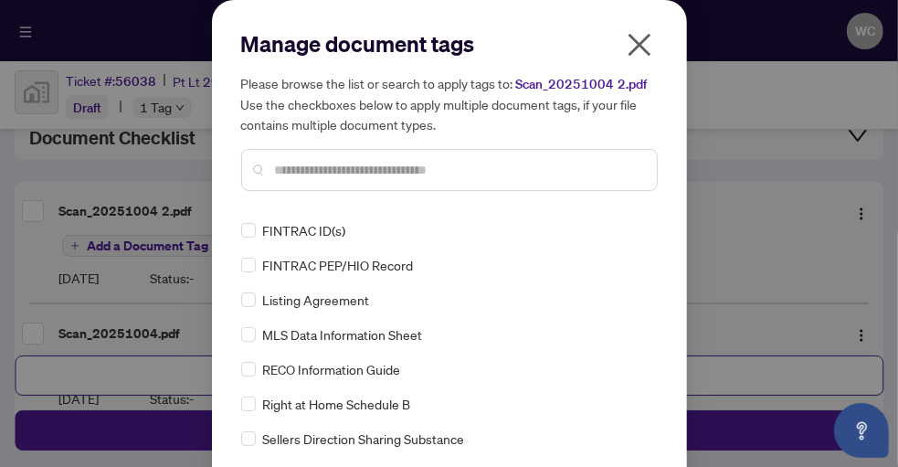
click at [274, 228] on span "FINTRAC ID(s)" at bounding box center [304, 230] width 83 height 20
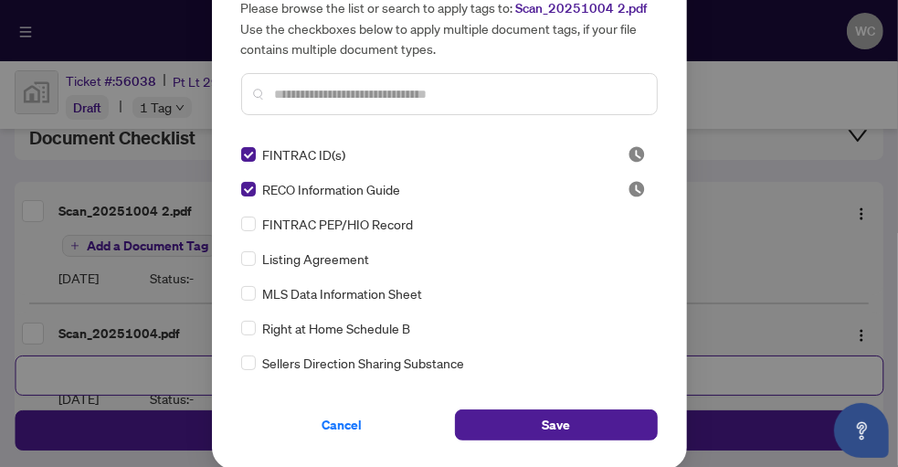
scroll to position [76, 0]
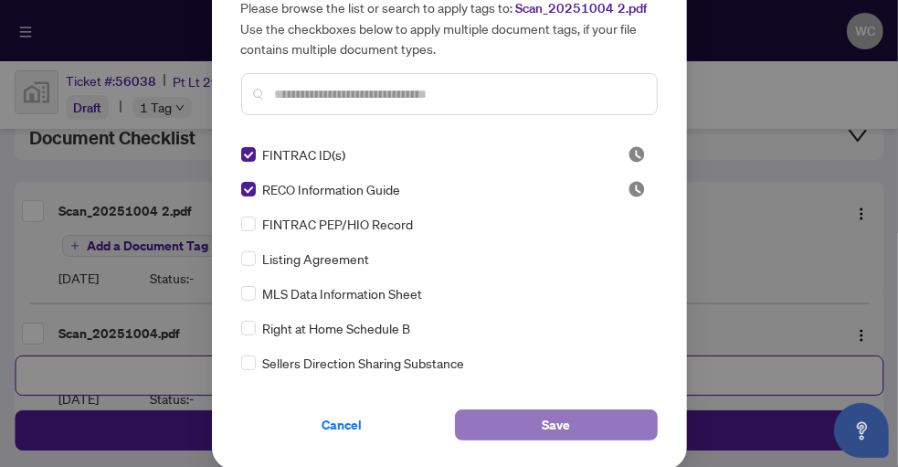
click at [588, 415] on button "Save" at bounding box center [556, 424] width 203 height 31
